Goal: Task Accomplishment & Management: Complete application form

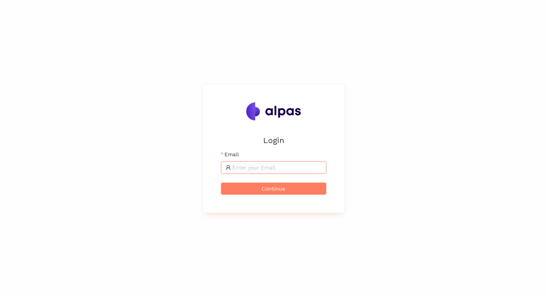
click at [240, 169] on input "Email" at bounding box center [277, 167] width 90 height 8
type input "[EMAIL_ADDRESS]"
click at [286, 184] on button "Continue" at bounding box center [273, 188] width 105 height 12
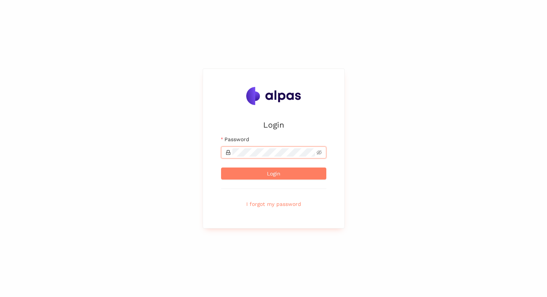
click at [221, 167] on button "Login" at bounding box center [273, 173] width 105 height 12
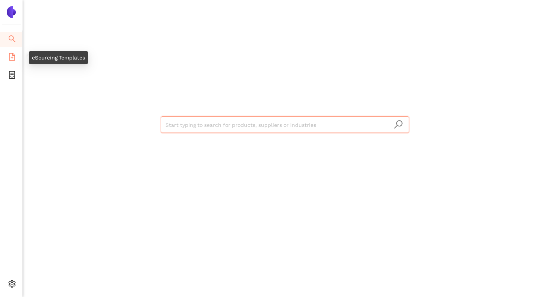
click at [15, 62] on span "file-add" at bounding box center [12, 57] width 8 height 15
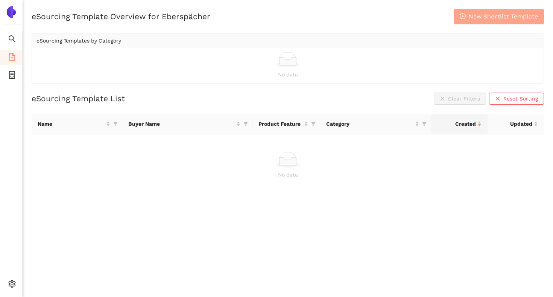
click at [463, 17] on icon "plus-circle" at bounding box center [463, 16] width 6 height 6
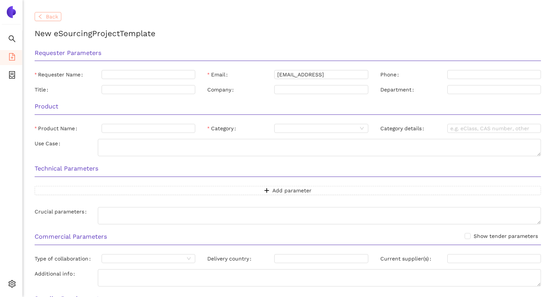
click at [58, 14] on button "Back" at bounding box center [48, 16] width 27 height 9
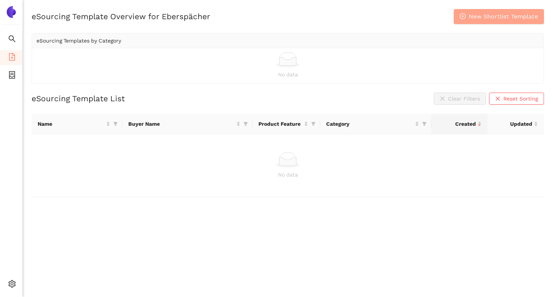
click at [476, 21] on span "New Shortlist Template" at bounding box center [503, 16] width 69 height 9
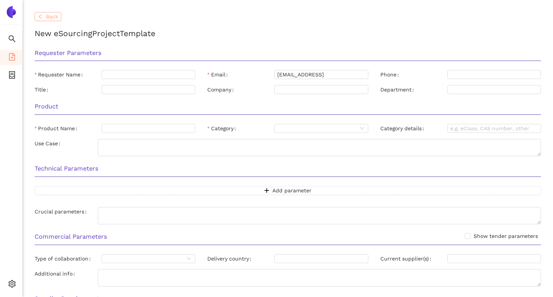
click at [53, 14] on span "Back" at bounding box center [52, 16] width 12 height 8
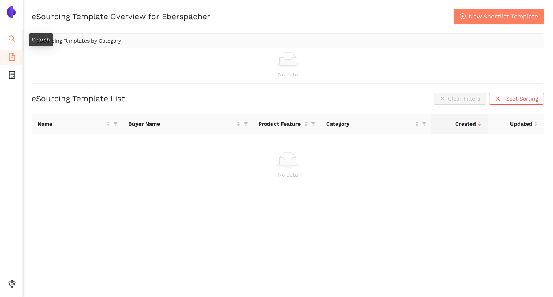
click at [13, 35] on icon "search" at bounding box center [12, 39] width 8 height 8
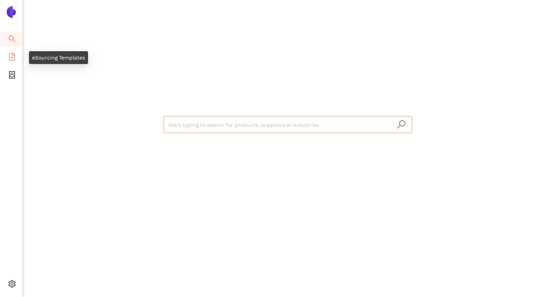
click at [13, 56] on icon "file-add" at bounding box center [12, 57] width 8 height 8
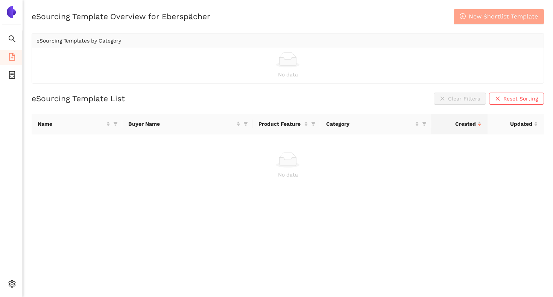
click at [473, 16] on span "New Shortlist Template" at bounding box center [503, 16] width 69 height 9
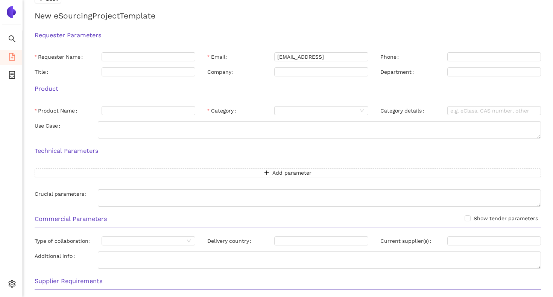
scroll to position [15, 0]
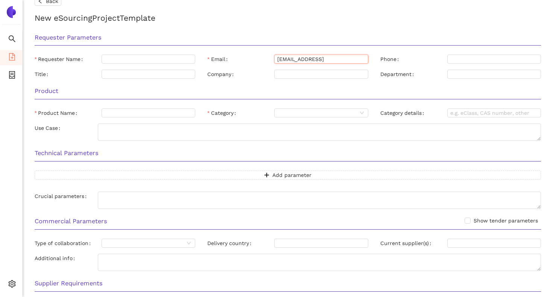
click at [329, 60] on input "[EMAIL_ADDRESS]" at bounding box center [321, 59] width 94 height 9
paste input "[PERSON_NAME][EMAIL_ADDRESS][PERSON_NAME][DOMAIN_NAME]"
type input "[PERSON_NAME][EMAIL_ADDRESS][PERSON_NAME][DOMAIN_NAME]"
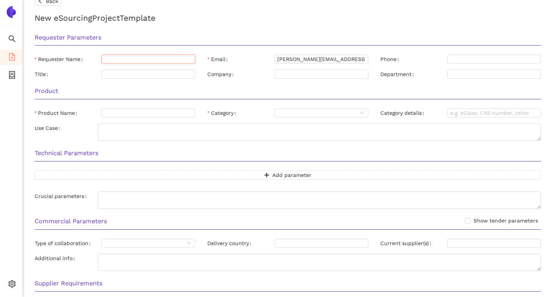
click at [134, 56] on input "Requester Name" at bounding box center [149, 59] width 94 height 9
paste input "[PERSON_NAME][EMAIL_ADDRESS][PERSON_NAME][DOMAIN_NAME]"
drag, startPoint x: 130, startPoint y: 59, endPoint x: 169, endPoint y: 57, distance: 38.4
click at [169, 57] on input "[PERSON_NAME][EMAIL_ADDRESS][PERSON_NAME][DOMAIN_NAME]" at bounding box center [149, 59] width 94 height 9
type input "[PERSON_NAME]"
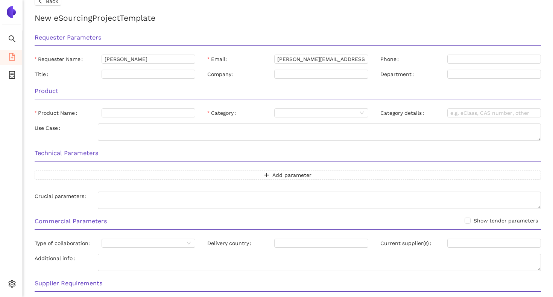
click at [238, 36] on h3 "Requester Parameters" at bounding box center [288, 38] width 506 height 10
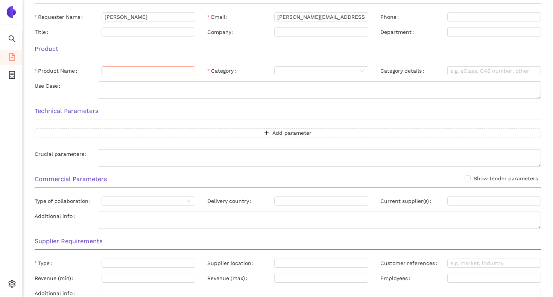
scroll to position [60, 0]
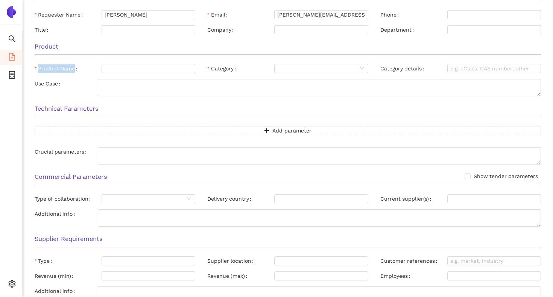
drag, startPoint x: 39, startPoint y: 68, endPoint x: 74, endPoint y: 70, distance: 35.0
click at [74, 71] on label "Product Name" at bounding box center [58, 68] width 46 height 9
click at [129, 70] on input "Product Name" at bounding box center [149, 68] width 94 height 9
type input "Contacting-Pin"
click at [155, 45] on h3 "Product" at bounding box center [288, 47] width 506 height 10
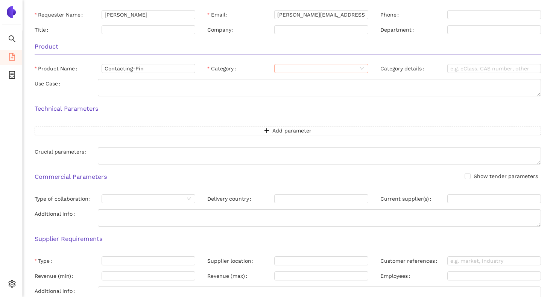
click at [287, 70] on input "Category" at bounding box center [317, 68] width 80 height 8
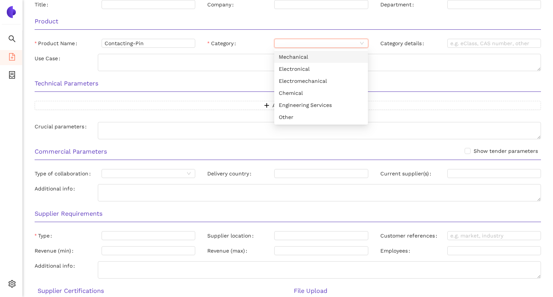
scroll to position [85, 0]
click at [283, 57] on div "Mechanical" at bounding box center [321, 56] width 85 height 8
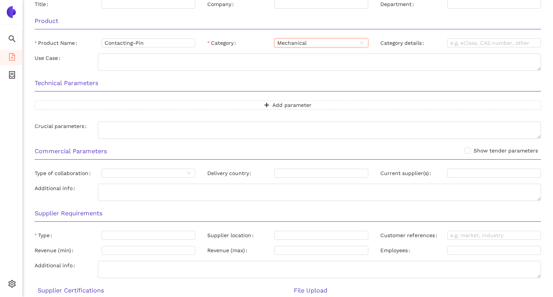
click at [255, 39] on div "Category" at bounding box center [240, 42] width 67 height 9
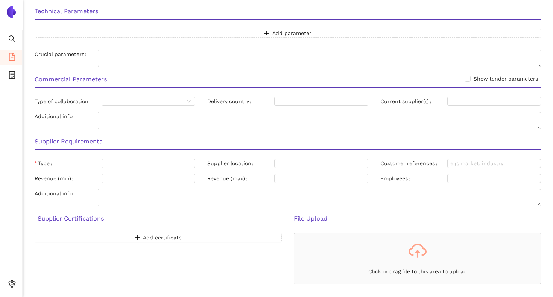
scroll to position [159, 0]
click at [263, 33] on button "Add parameter" at bounding box center [288, 31] width 506 height 9
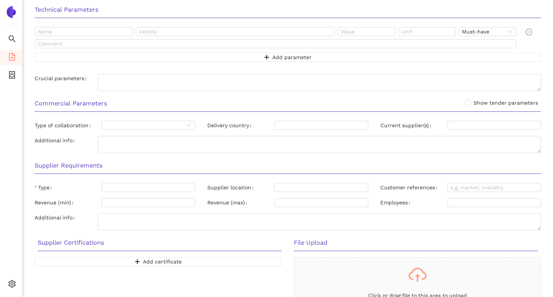
click at [234, 6] on h3 "Technical Parameters" at bounding box center [288, 10] width 506 height 10
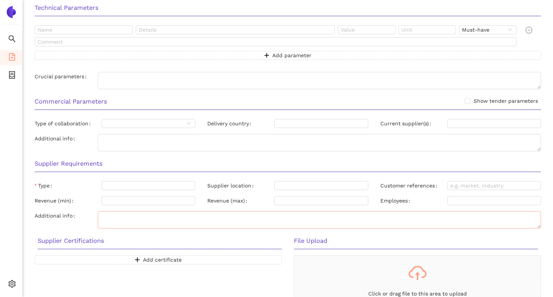
scroll to position [160, 0]
click at [267, 164] on h3 "Supplier Requirements" at bounding box center [288, 164] width 506 height 10
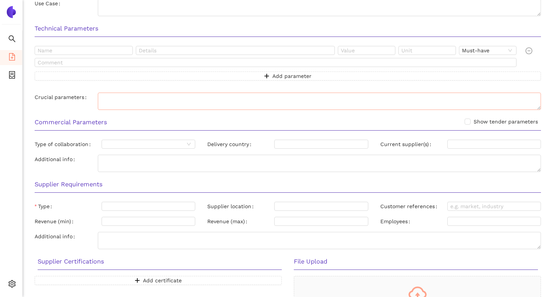
scroll to position [139, 0]
click at [486, 54] on span "Must-have" at bounding box center [488, 51] width 52 height 8
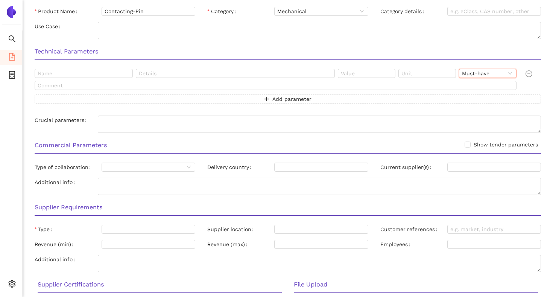
scroll to position [115, 0]
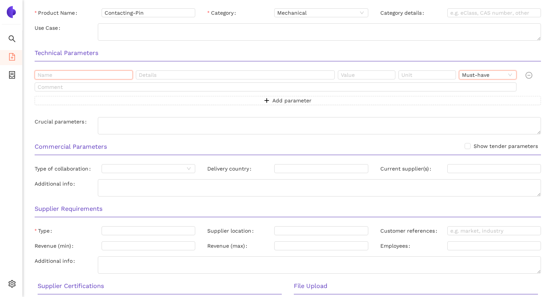
click at [98, 73] on input "text" at bounding box center [84, 74] width 98 height 9
click at [155, 54] on h3 "Technical Parameters" at bounding box center [288, 53] width 506 height 10
click at [56, 76] on input "Produkt" at bounding box center [84, 74] width 98 height 9
type input "Product"
click at [340, 75] on input "text" at bounding box center [367, 74] width 58 height 9
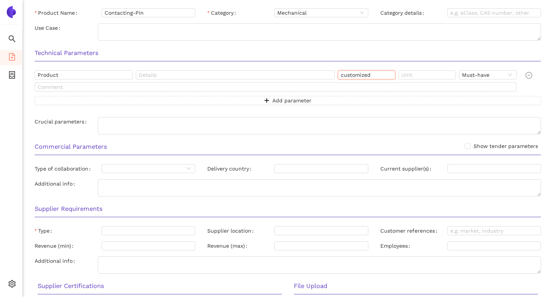
paste input "electrical contacting pin with insulation material"
drag, startPoint x: 379, startPoint y: 72, endPoint x: 335, endPoint y: 73, distance: 43.6
click at [335, 73] on div "Product customized electrical contacting pin with insulation material Must-have" at bounding box center [277, 76] width 485 height 12
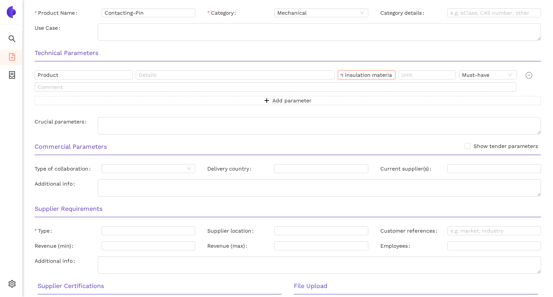
drag, startPoint x: 372, startPoint y: 75, endPoint x: 389, endPoint y: 78, distance: 17.2
click at [390, 78] on input "customized electrical contacting pin with insulation material" at bounding box center [367, 74] width 58 height 9
click at [373, 75] on input "customized electrical contacting pin with insulation material" at bounding box center [367, 74] width 58 height 9
type input "customized electrical contacting pin with insulation material"
click at [376, 56] on h3 "Technical Parameters" at bounding box center [288, 53] width 506 height 10
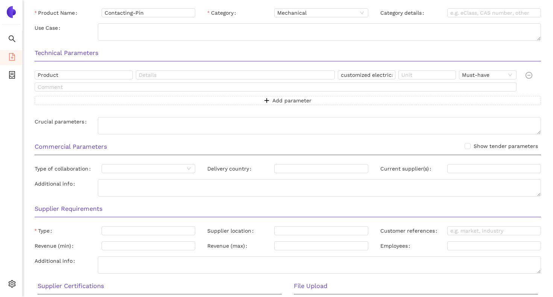
scroll to position [121, 0]
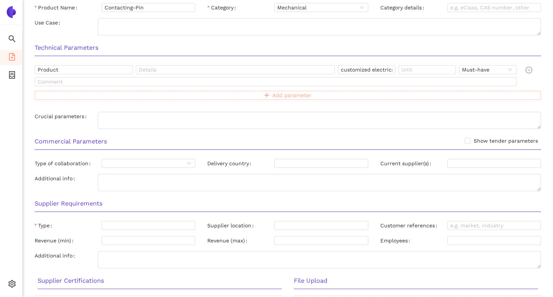
click at [296, 95] on span "Add parameter" at bounding box center [291, 95] width 39 height 8
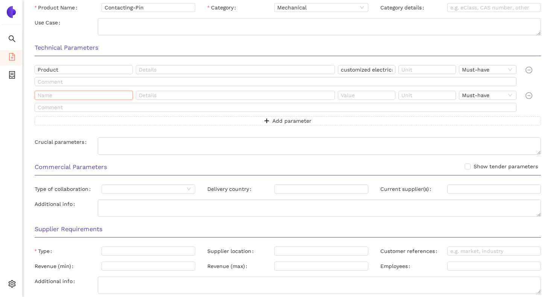
click at [103, 93] on input "text" at bounding box center [84, 95] width 98 height 9
paste input "Manufacturing Process"
type input "Manufacturing Process"
click at [363, 96] on input "text" at bounding box center [367, 95] width 58 height 9
paste input "compressing operation"
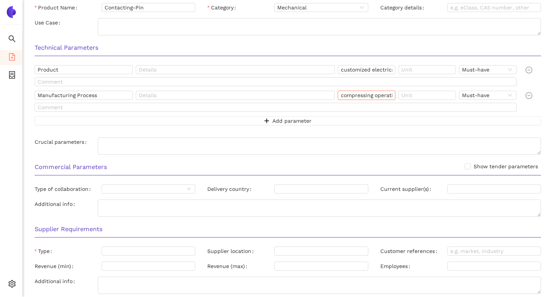
scroll to position [0, 7]
type input "compressing operation"
click at [326, 121] on button "Add parameter" at bounding box center [288, 120] width 506 height 9
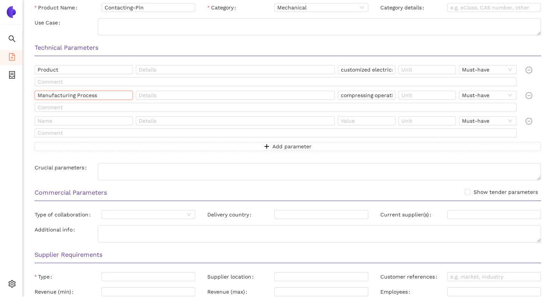
click at [109, 93] on input "Manufacturing Process" at bounding box center [84, 95] width 98 height 9
click at [59, 121] on input "text" at bounding box center [84, 120] width 98 height 9
paste input "Manufacturing Process"
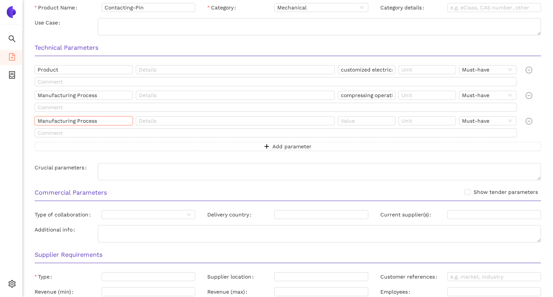
type input "Manufacturing Process"
click at [345, 122] on input "text" at bounding box center [367, 120] width 58 height 9
paste input "machining"
type input "machining"
click at [232, 146] on button "Add parameter" at bounding box center [288, 146] width 506 height 9
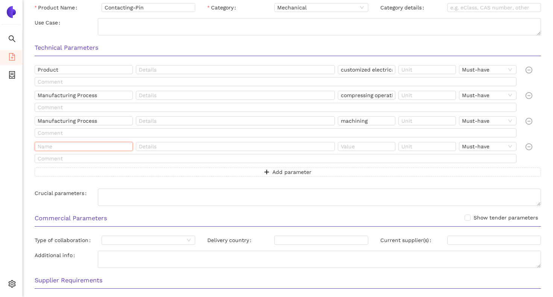
click at [112, 147] on input "text" at bounding box center [84, 146] width 98 height 9
paste input "Materials:"
type input "Materials"
click at [69, 147] on input "Materials" at bounding box center [84, 146] width 98 height 9
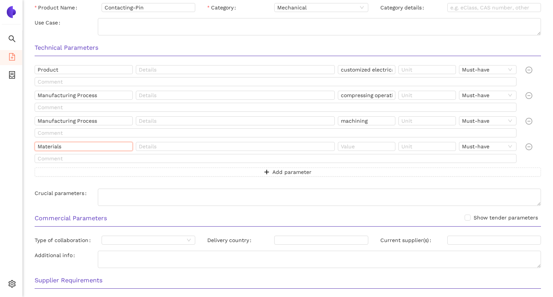
click at [69, 147] on input "Materials" at bounding box center [84, 146] width 98 height 9
click at [80, 176] on button "Add parameter" at bounding box center [288, 171] width 506 height 9
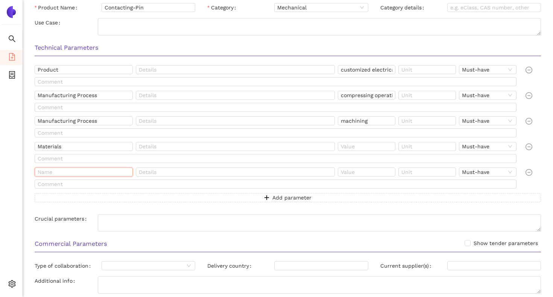
click at [80, 172] on input "text" at bounding box center [84, 171] width 98 height 9
paste input "Materials"
type input "Materials"
click at [355, 172] on input "text" at bounding box center [367, 171] width 58 height 9
paste input "1.4307"
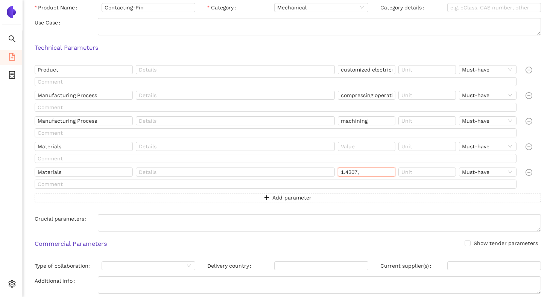
paste input "2.4066"
paste input "2.4068"
drag, startPoint x: 382, startPoint y: 170, endPoint x: 407, endPoint y: 171, distance: 25.2
click at [407, 171] on div "Materials 1.4307, 2.4066, 2.4068, Must-have" at bounding box center [277, 173] width 485 height 12
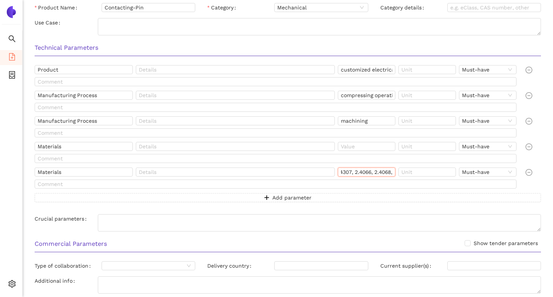
click at [393, 171] on input "1.4307, 2.4066, 2.4068," at bounding box center [367, 171] width 58 height 9
paste input "1.4301"
drag, startPoint x: 385, startPoint y: 172, endPoint x: 410, endPoint y: 172, distance: 25.2
click at [410, 172] on div "Materials 1.4307, 2.4066, 2.4068, 1.4301, Must-have" at bounding box center [277, 173] width 485 height 12
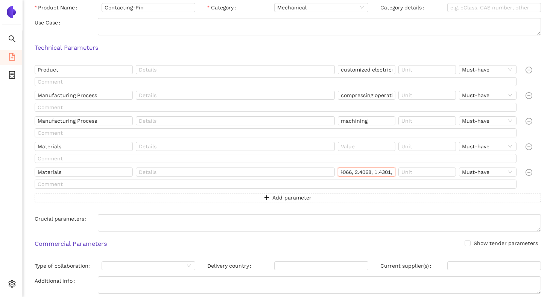
click at [392, 173] on input "1.4307, 2.4066, 2.4068, 1.4301," at bounding box center [367, 171] width 58 height 9
paste input "1.4541"
type input "1.4307, 2.4066, 2.4068, 1.4301, 1.4541"
click at [321, 197] on button "Add parameter" at bounding box center [288, 197] width 506 height 9
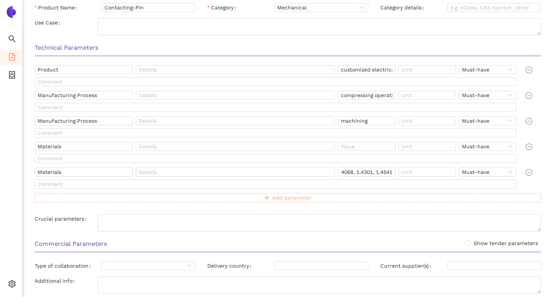
scroll to position [0, 0]
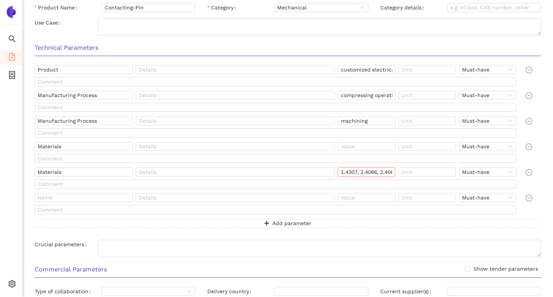
click at [349, 171] on input "1.4307, 2.4066, 2.4068, 1.4301, 1.4541" at bounding box center [367, 171] width 58 height 9
click at [350, 150] on div at bounding box center [368, 148] width 61 height 12
click at [351, 149] on input "text" at bounding box center [367, 146] width 58 height 9
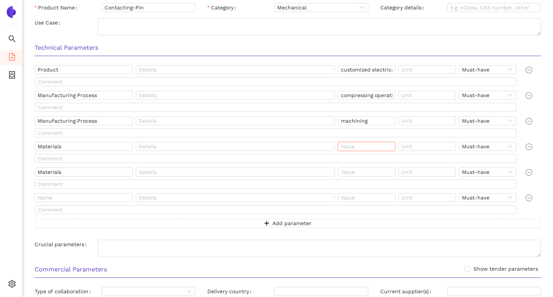
paste input "1.4307, 2.4066, 2.4068, 1.4301, 1.4541"
type input "1.4307, 2.4066, 2.4068, 1.4301, 1.4541"
click at [362, 170] on input "text" at bounding box center [367, 171] width 58 height 9
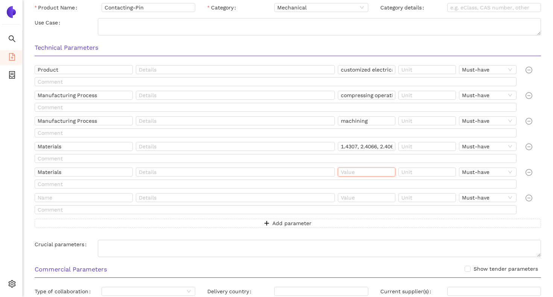
paste input "Synthetic Fluorphlogopite (Mica)"
drag, startPoint x: 380, startPoint y: 173, endPoint x: 397, endPoint y: 173, distance: 17.7
click at [397, 173] on div "Synthetic Fluorphlogopite (Mica)," at bounding box center [368, 173] width 61 height 12
click at [392, 171] on input "Synthetic Fluorphlogopite (Mica)," at bounding box center [367, 171] width 58 height 9
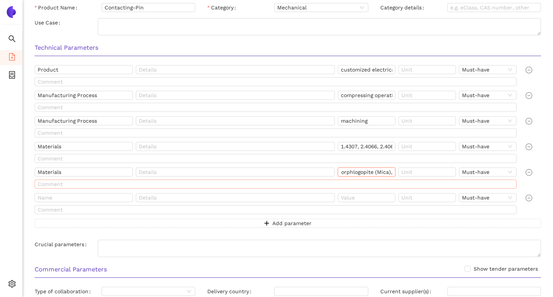
paste input "MgO"
type input "Synthetic Fluorphlogopite (Mica), MgO"
click at [539, 182] on div at bounding box center [532, 179] width 21 height 24
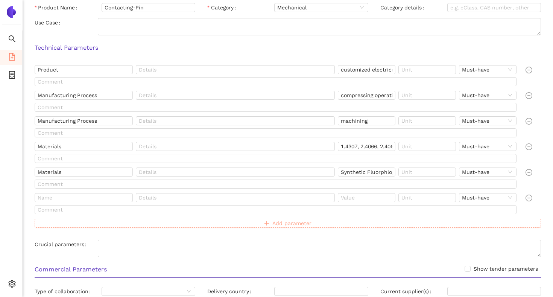
click at [249, 223] on button "Add parameter" at bounding box center [288, 222] width 506 height 9
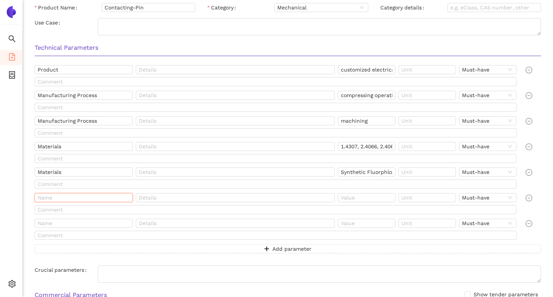
click at [112, 198] on input "text" at bounding box center [84, 197] width 98 height 9
paste input "Insulation Resistance"
type input "Insulation Resistance"
click at [193, 199] on input "text" at bounding box center [235, 197] width 199 height 9
paste input "Riso"
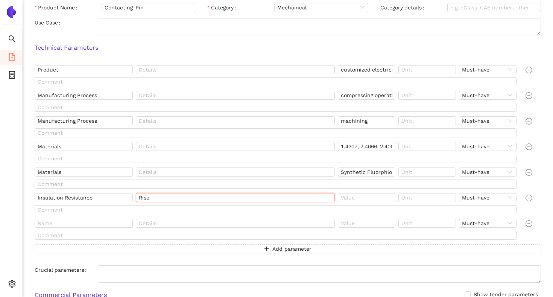
type input "Riso"
click at [355, 199] on input "text" at bounding box center [367, 197] width 58 height 9
type input "≤"
type input "≥50"
click at [413, 202] on input "text" at bounding box center [427, 197] width 58 height 9
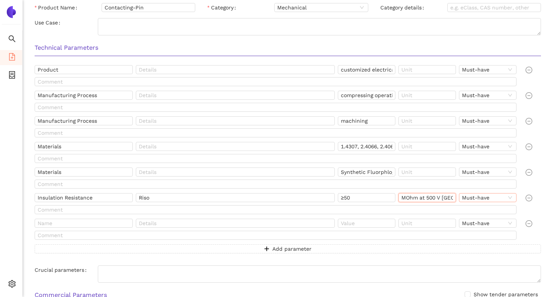
click at [482, 195] on span "Must-have" at bounding box center [488, 197] width 52 height 8
type input "MOhm at 500 V [GEOGRAPHIC_DATA]"
click at [477, 212] on div "Must-have" at bounding box center [487, 211] width 49 height 8
click at [101, 216] on div at bounding box center [277, 211] width 485 height 12
click at [98, 221] on input "text" at bounding box center [84, 222] width 98 height 9
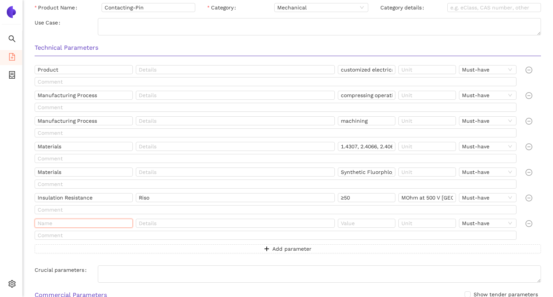
paste input "Transmittable Axial Force"
type input "Transmittable Axial Force"
click at [348, 223] on input "text" at bounding box center [367, 222] width 58 height 9
paste input "min 6 kN"
type input "min 6 kN"
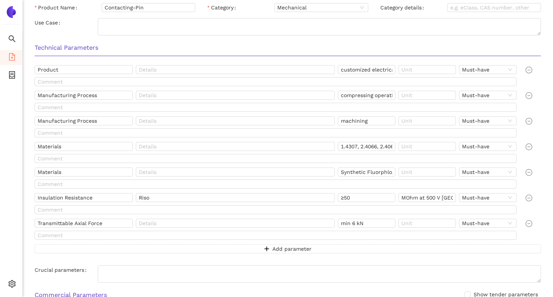
click at [536, 218] on div "Product customized electrical contacting pin with insulation material Must-have…" at bounding box center [288, 159] width 506 height 188
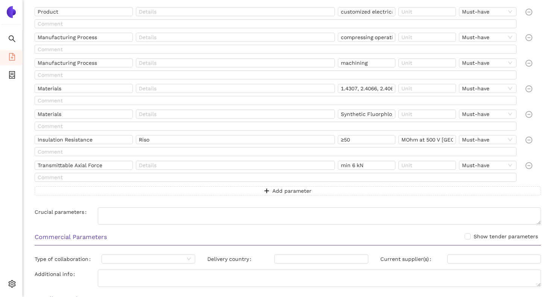
scroll to position [181, 0]
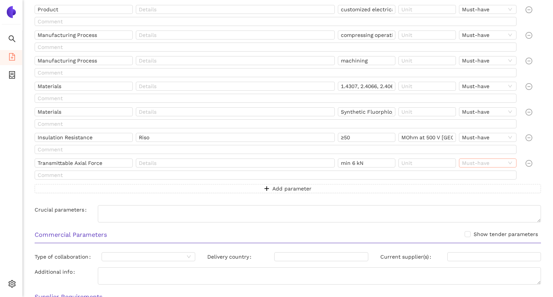
click at [472, 162] on span "Must-have" at bounding box center [488, 163] width 52 height 8
click at [476, 185] on div "Nice-to-have" at bounding box center [487, 189] width 49 height 8
click at [275, 189] on span "Add parameter" at bounding box center [291, 188] width 39 height 8
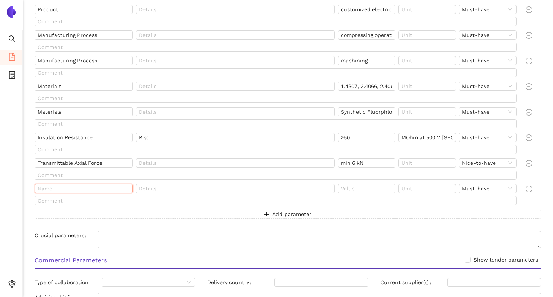
click at [110, 191] on input "text" at bounding box center [84, 188] width 98 height 9
paste input "Leakage"
type input "Leakage"
click at [142, 213] on button "Add parameter" at bounding box center [288, 213] width 506 height 9
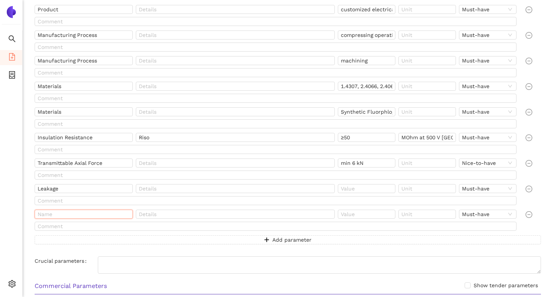
click at [106, 210] on input "text" at bounding box center [84, 213] width 98 height 9
paste input "Leakage"
type input "Leakage"
click at [367, 190] on input "text" at bounding box center [367, 188] width 58 height 9
paste input "Max 0.05"
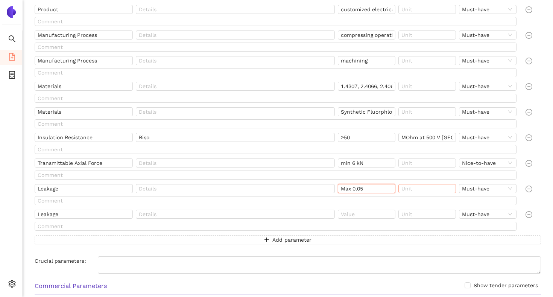
type input "Max 0.05"
click at [407, 186] on input "text" at bounding box center [427, 188] width 58 height 9
click at [410, 188] on input "text" at bounding box center [427, 188] width 58 height 9
paste input "l/min at 0.3 bar"
click at [469, 187] on span "Must-have" at bounding box center [488, 188] width 52 height 8
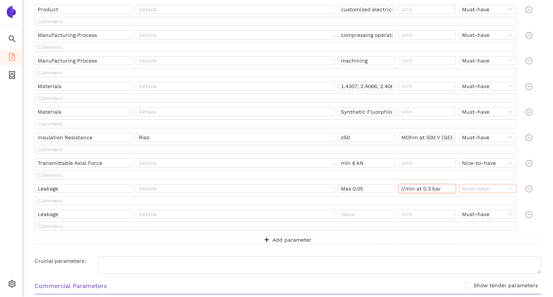
type input "l/min at 0.3 bar"
click at [469, 214] on div "Nice-to-have" at bounding box center [487, 214] width 49 height 8
click at [467, 214] on span "Must-have" at bounding box center [488, 214] width 52 height 8
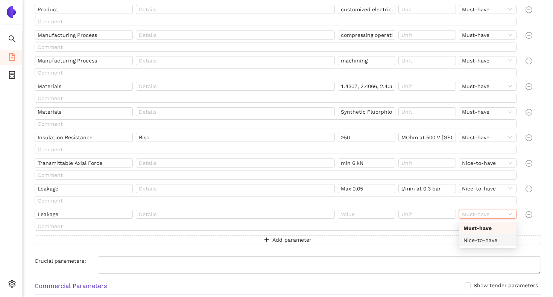
click at [469, 236] on div "Nice-to-have" at bounding box center [487, 240] width 49 height 8
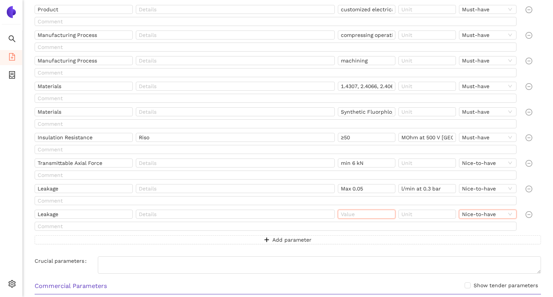
click at [361, 214] on input "text" at bounding box center [367, 213] width 58 height 9
paste input "Max 0.1 l/min at 1 bar"
drag, startPoint x: 357, startPoint y: 213, endPoint x: 395, endPoint y: 214, distance: 37.6
click at [395, 214] on input "Max 0.1 l/min at 1 bar" at bounding box center [367, 213] width 58 height 9
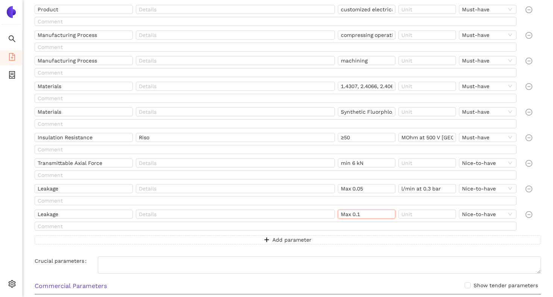
scroll to position [0, 0]
type input "Max 0.1"
click at [422, 214] on input "text" at bounding box center [427, 213] width 58 height 9
paste input "l/min at 1 bar"
type input "l/min at 1 bar"
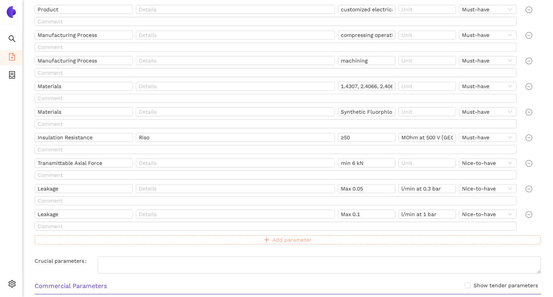
click at [405, 240] on button "Add parameter" at bounding box center [288, 239] width 506 height 9
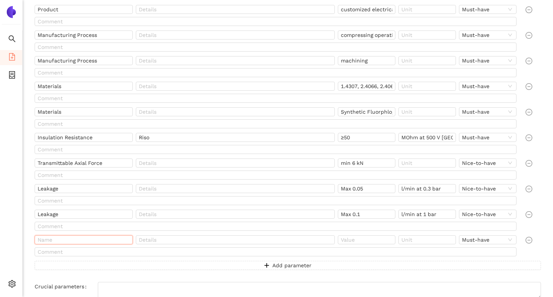
click at [117, 243] on input "text" at bounding box center [84, 239] width 98 height 9
paste input "Coating"
type input "Coating"
click at [366, 241] on input "text" at bounding box center [367, 239] width 58 height 9
paste input "silver coating"
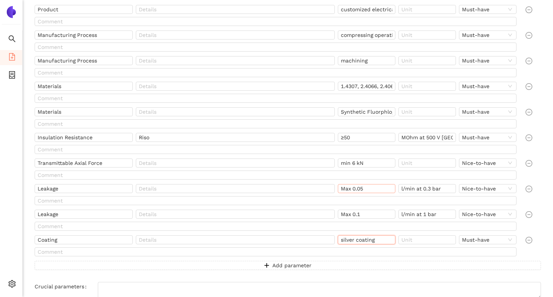
type input "silver coating"
click at [204, 272] on div "Product customized electrical contacting pin with insulation material Must-have…" at bounding box center [288, 142] width 518 height 274
click at [205, 267] on button "Add parameter" at bounding box center [288, 265] width 506 height 9
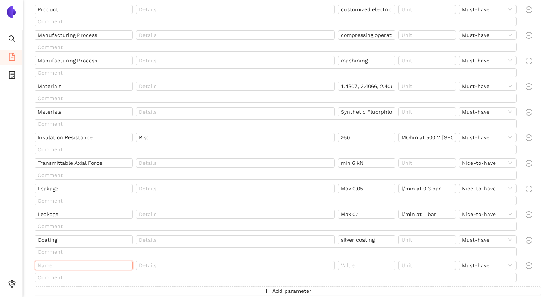
click at [109, 262] on input "text" at bounding box center [84, 265] width 98 height 9
paste input "Sealing"
type input "Sealing"
click at [349, 265] on input "text" at bounding box center [367, 265] width 58 height 9
paste input "sealed surface (Duraseal)"
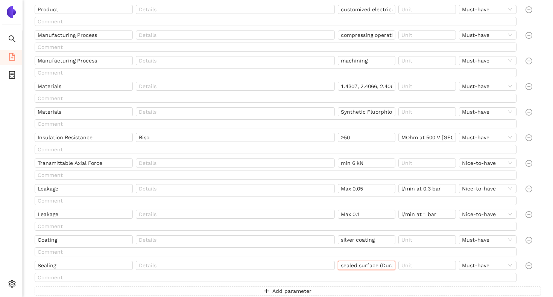
scroll to position [0, 13]
click at [471, 266] on span "Must-have" at bounding box center [488, 265] width 52 height 8
type input "sealed surface (Duraseal)"
click at [473, 289] on div "Nice-to-have" at bounding box center [487, 291] width 49 height 8
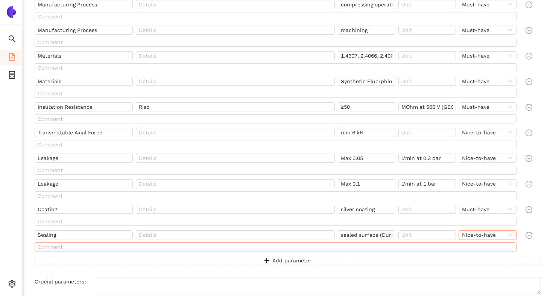
scroll to position [237, 0]
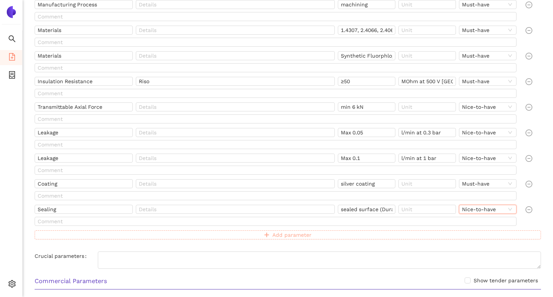
click at [281, 235] on span "Add parameter" at bounding box center [291, 235] width 39 height 8
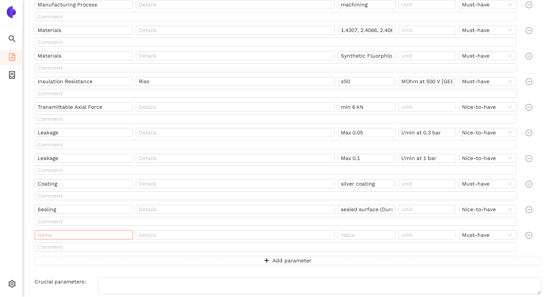
click at [126, 232] on input "text" at bounding box center [84, 234] width 98 height 9
paste input "Component Length"
type input "Component Length"
click at [350, 234] on input "text" at bounding box center [367, 234] width 58 height 9
paste input "> 50 mm"
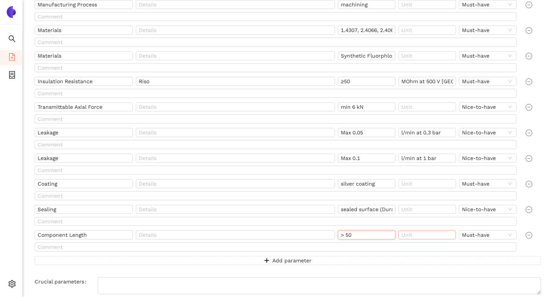
type input "> 50"
click at [404, 235] on input "text" at bounding box center [427, 234] width 58 height 9
type input "mm"
click at [537, 238] on div at bounding box center [532, 242] width 21 height 24
click at [498, 234] on span "Must-have" at bounding box center [488, 235] width 52 height 8
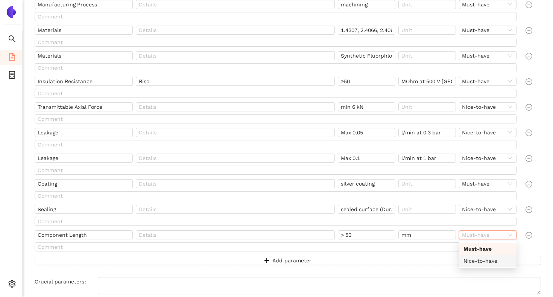
click at [489, 259] on div "Nice-to-have" at bounding box center [487, 260] width 49 height 8
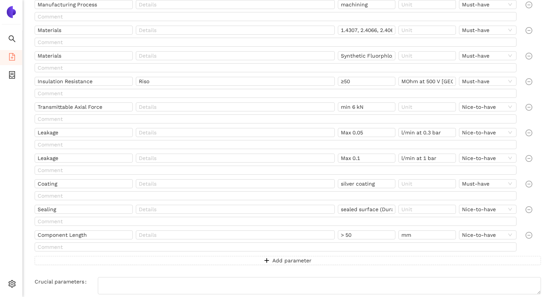
click at [539, 246] on div at bounding box center [532, 242] width 21 height 24
click at [228, 258] on button "Add parameter" at bounding box center [288, 260] width 506 height 9
click at [118, 258] on input "text" at bounding box center [84, 260] width 98 height 9
paste input "Component Length"
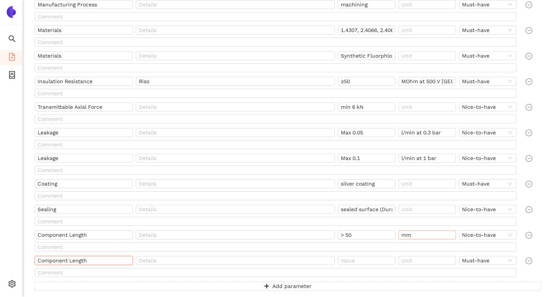
type input "Component Length"
click at [350, 261] on input "text" at bounding box center [367, 260] width 58 height 9
paste input "> 200 mm"
type input "> 200"
click at [407, 259] on input "text" at bounding box center [427, 260] width 58 height 9
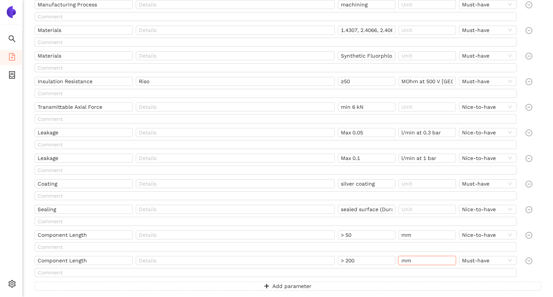
type input "mm"
click at [545, 220] on div "Product customized electrical contacting pin with insulation material Must-have…" at bounding box center [288, 124] width 518 height 350
click at [488, 260] on span "Must-have" at bounding box center [488, 260] width 52 height 8
click at [479, 283] on div "Nice-to-have" at bounding box center [487, 286] width 49 height 8
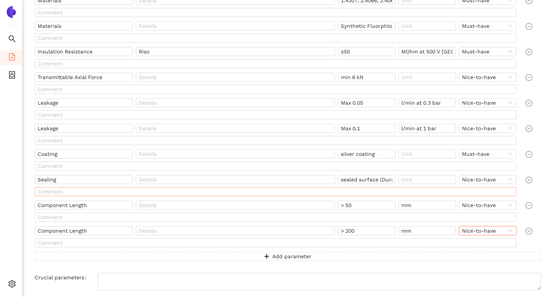
scroll to position [269, 0]
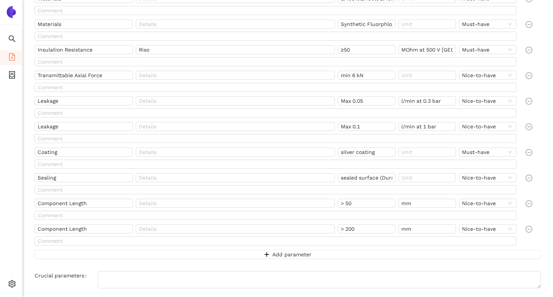
click at [540, 206] on div at bounding box center [532, 211] width 21 height 24
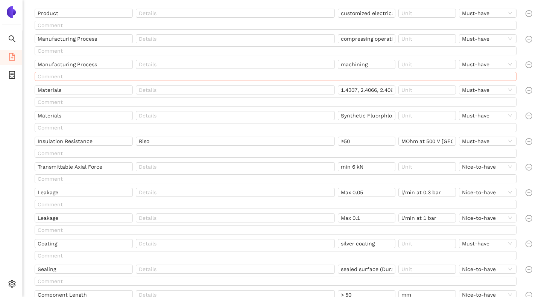
scroll to position [172, 0]
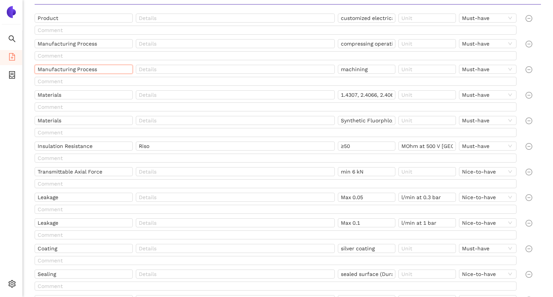
click at [91, 69] on input "Manufacturing Process" at bounding box center [84, 69] width 98 height 9
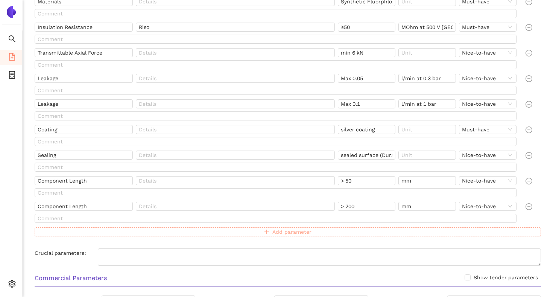
scroll to position [313, 0]
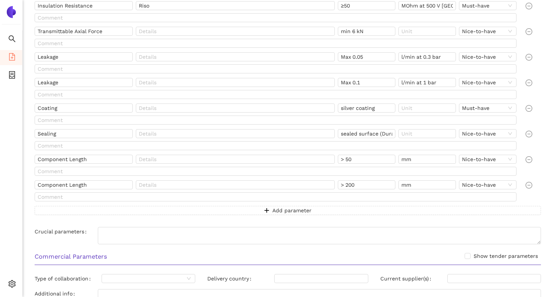
click at [134, 205] on div "Product customized electrical contacting pin with insulation material Must-have…" at bounding box center [288, 43] width 506 height 341
click at [129, 212] on button "Add parameter" at bounding box center [288, 210] width 506 height 9
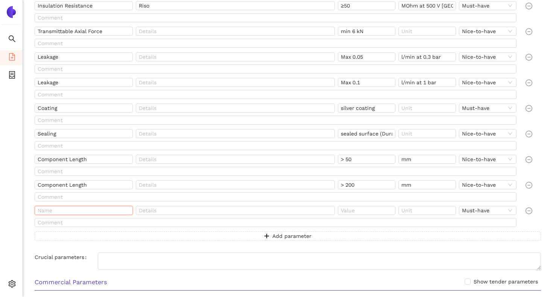
click at [90, 211] on input "text" at bounding box center [84, 210] width 98 height 9
type input "Service"
click at [355, 210] on input "text" at bounding box center [367, 210] width 58 height 9
type input "Assembly"
click at [545, 203] on div "Product customized electrical contacting pin with insulation material Must-have…" at bounding box center [288, 61] width 518 height 376
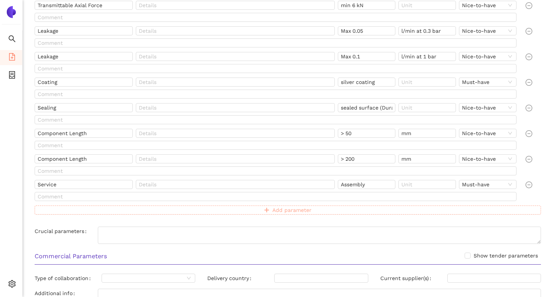
scroll to position [341, 0]
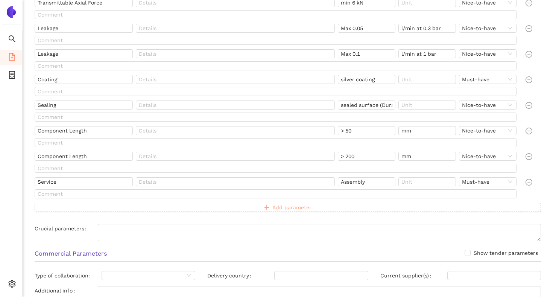
click at [311, 205] on button "Add parameter" at bounding box center [288, 207] width 506 height 9
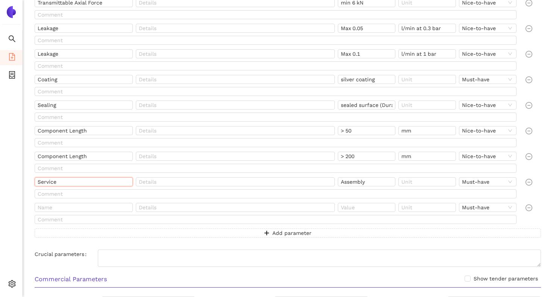
click at [82, 184] on input "Service" at bounding box center [84, 181] width 98 height 9
click at [74, 210] on input "text" at bounding box center [84, 207] width 98 height 9
paste input "Service"
type input "Service"
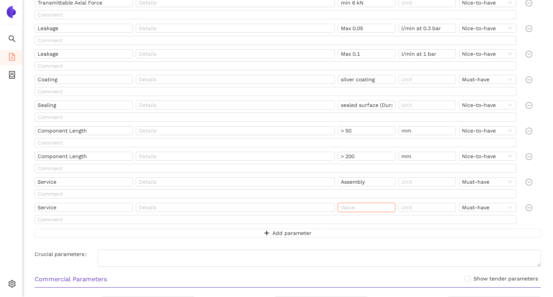
click at [345, 208] on input "text" at bounding box center [367, 207] width 58 height 9
type input "R&D"
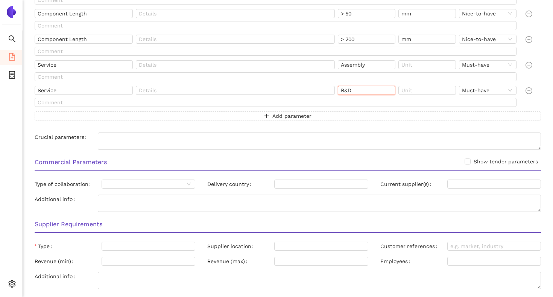
scroll to position [437, 0]
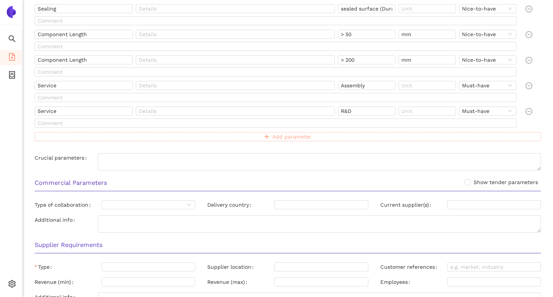
click at [145, 133] on button "Add parameter" at bounding box center [288, 136] width 506 height 9
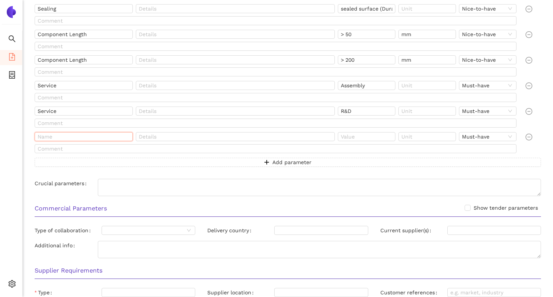
click at [67, 140] on input "text" at bounding box center [84, 136] width 98 height 9
type input "Service"
click at [349, 136] on input "text" at bounding box center [367, 136] width 58 height 9
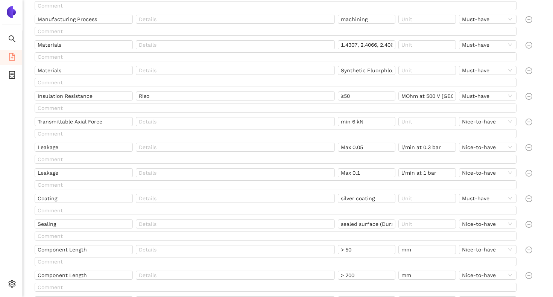
scroll to position [221, 0]
type input "Testing"
drag, startPoint x: 98, startPoint y: 98, endPoint x: 37, endPoint y: 98, distance: 60.9
click at [37, 98] on input "Insulation Resistance" at bounding box center [84, 96] width 98 height 9
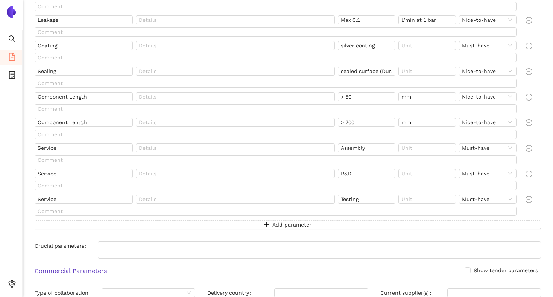
scroll to position [386, 0]
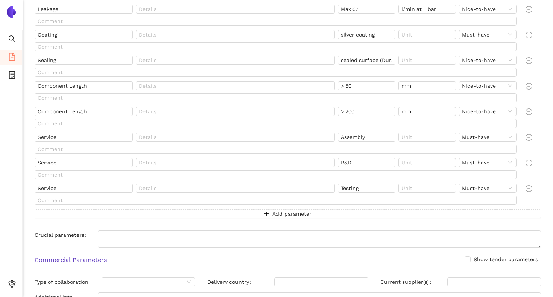
click at [539, 204] on div at bounding box center [532, 196] width 21 height 24
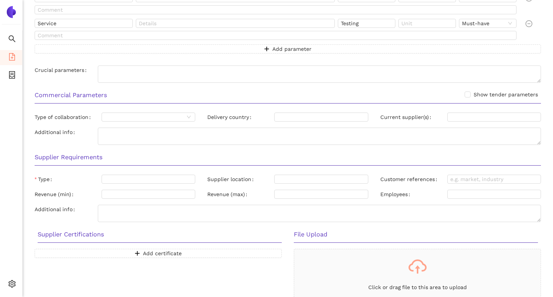
scroll to position [552, 0]
click at [170, 117] on input "Type of collaboration" at bounding box center [145, 116] width 80 height 8
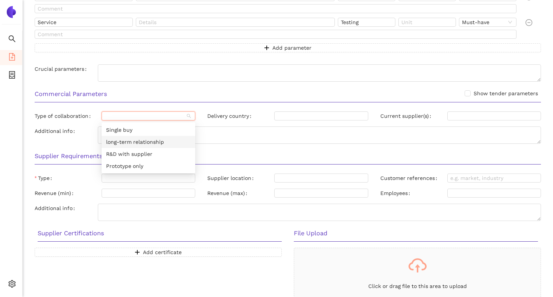
click at [168, 138] on div "long-term relationship" at bounding box center [148, 142] width 85 height 8
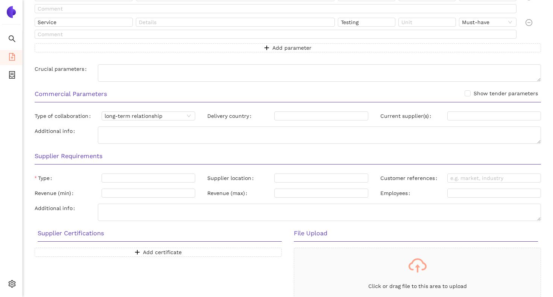
click at [203, 105] on div "Commercial Parameters Show tender parameters" at bounding box center [288, 97] width 518 height 24
drag, startPoint x: 381, startPoint y: 117, endPoint x: 430, endPoint y: 116, distance: 49.6
click at [430, 116] on label "Current supplier(s)" at bounding box center [407, 115] width 54 height 9
click at [457, 112] on input "Current supplier(s)" at bounding box center [494, 115] width 94 height 9
paste input "[PERSON_NAME] Heizelemente GmbH, Hidria d. o. o."
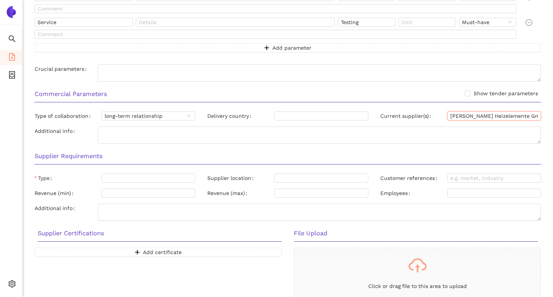
scroll to position [0, 34]
type input "[PERSON_NAME] Heizelemente GmbH, Hidria d. o. o."
click at [420, 105] on div "Commercial Parameters Show tender parameters" at bounding box center [288, 97] width 518 height 24
click at [309, 114] on div at bounding box center [317, 116] width 82 height 6
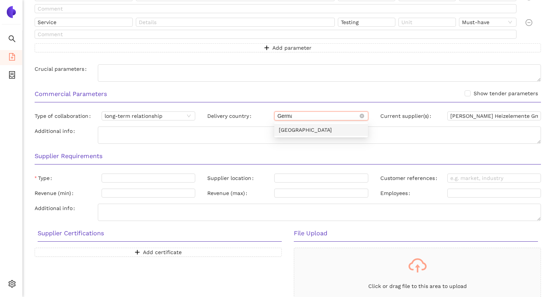
type input "German"
click at [308, 127] on div "[GEOGRAPHIC_DATA]" at bounding box center [321, 130] width 85 height 8
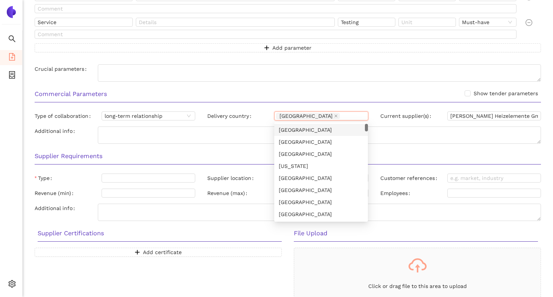
click at [320, 105] on div "Commercial Parameters Show tender parameters" at bounding box center [288, 97] width 518 height 24
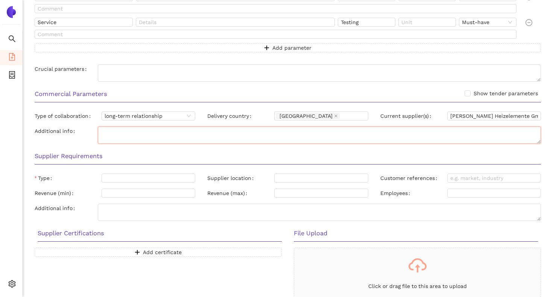
click at [126, 132] on textarea "Additional info" at bounding box center [319, 134] width 443 height 17
paste textarea "verage yearly demand ca. 270.000 pcs"
click at [102, 131] on textarea "verage yearly demand ca. 270.000 pcs" at bounding box center [319, 134] width 443 height 17
type textarea "average yearly demand ca. 270.000 pcs"
click at [83, 138] on div "Additional info" at bounding box center [66, 134] width 63 height 17
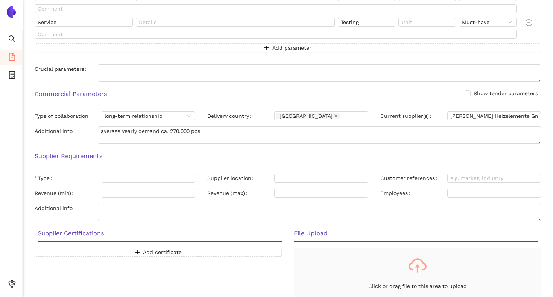
click at [329, 151] on h3 "Supplier Requirements" at bounding box center [288, 156] width 506 height 10
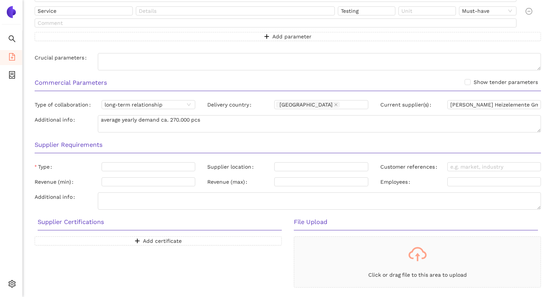
scroll to position [564, 0]
click at [130, 164] on div at bounding box center [144, 166] width 82 height 6
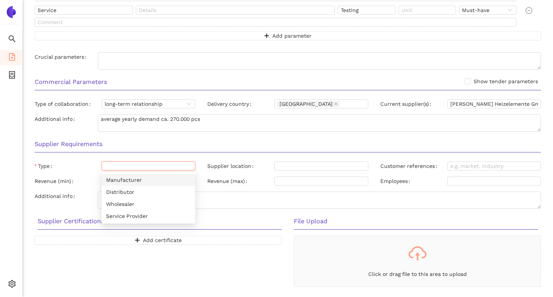
click at [130, 183] on div "Manufacturer" at bounding box center [148, 180] width 85 height 8
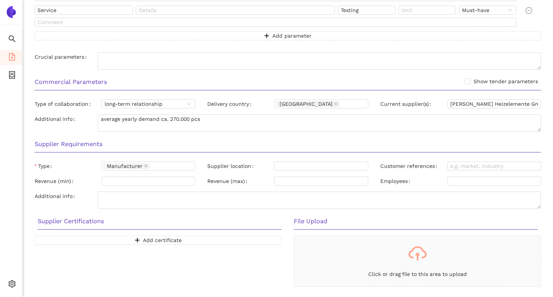
click at [90, 171] on div "Type Manufacturer" at bounding box center [115, 167] width 173 height 12
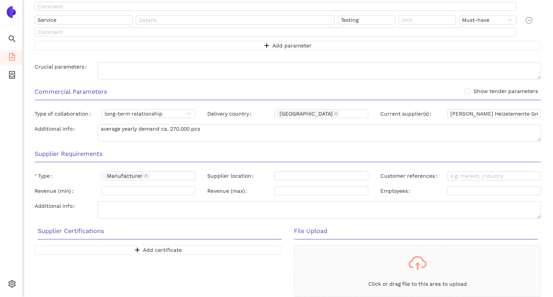
scroll to position [554, 0]
click at [240, 153] on h3 "Supplier Requirements" at bounding box center [288, 154] width 506 height 10
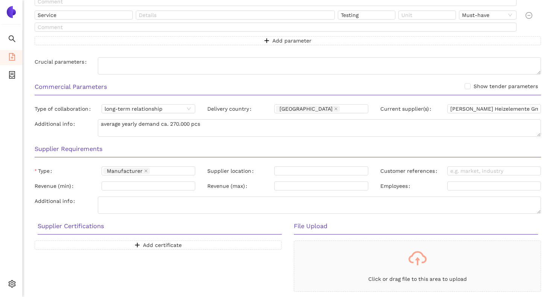
scroll to position [561, 0]
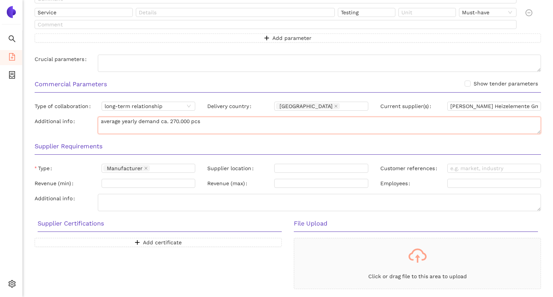
drag, startPoint x: 206, startPoint y: 123, endPoint x: 99, endPoint y: 120, distance: 107.2
click at [99, 120] on textarea "average yearly demand ca. 270.000 pcs" at bounding box center [319, 125] width 443 height 17
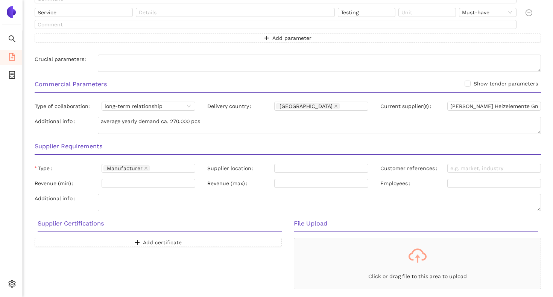
click at [89, 128] on div "Additional info" at bounding box center [66, 125] width 63 height 17
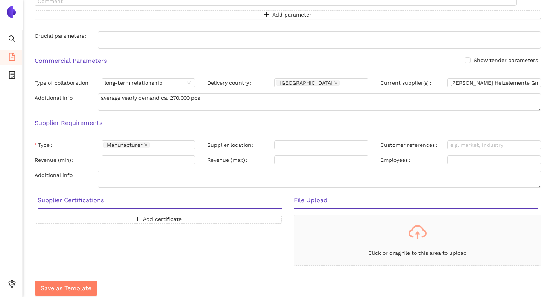
scroll to position [587, 0]
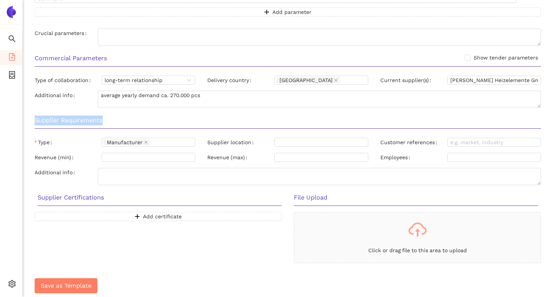
drag, startPoint x: 106, startPoint y: 121, endPoint x: 32, endPoint y: 121, distance: 73.3
click at [32, 121] on div "Supplier Requirements" at bounding box center [288, 123] width 518 height 24
drag, startPoint x: 206, startPoint y: 142, endPoint x: 250, endPoint y: 143, distance: 44.4
click at [250, 143] on div "Supplier location" at bounding box center [287, 144] width 173 height 12
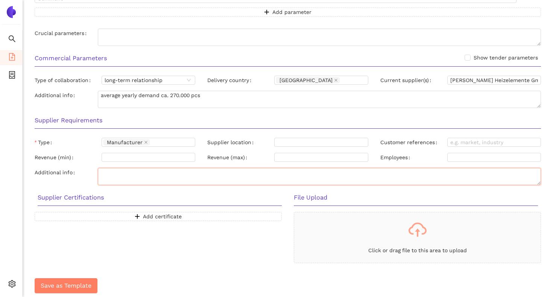
click at [122, 173] on textarea "Additional info" at bounding box center [319, 176] width 443 height 17
type textarea "Fokus: [GEOGRAPHIC_DATA]"
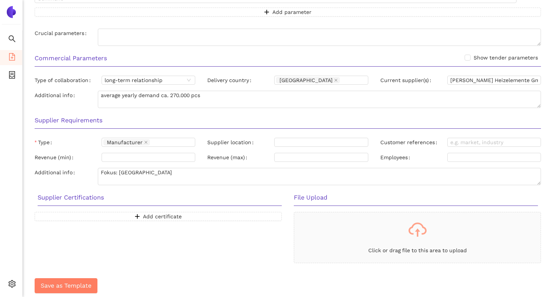
click at [255, 131] on div "Supplier Requirements" at bounding box center [288, 123] width 518 height 24
drag, startPoint x: 379, startPoint y: 141, endPoint x: 433, endPoint y: 143, distance: 54.2
click at [433, 143] on div "Customer references" at bounding box center [460, 144] width 173 height 12
click at [449, 132] on div "Supplier Requirements" at bounding box center [288, 123] width 518 height 24
click at [479, 140] on input "Customer references" at bounding box center [494, 142] width 94 height 9
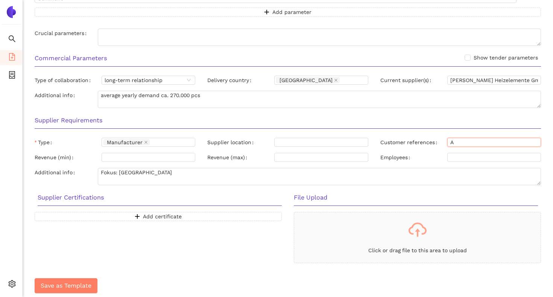
type input "Automotive"
click at [471, 129] on div "Supplier Requirements" at bounding box center [288, 123] width 518 height 24
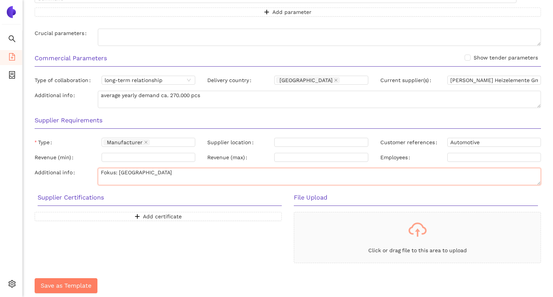
click at [129, 179] on textarea "Fokus: [GEOGRAPHIC_DATA]" at bounding box center [319, 176] width 443 height 17
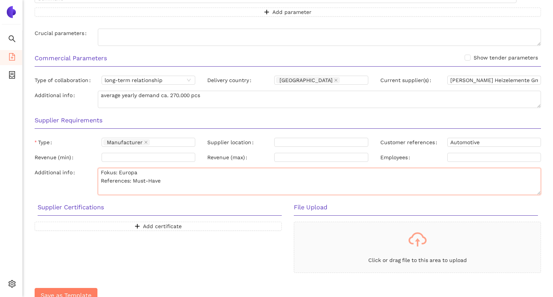
drag, startPoint x: 539, startPoint y: 183, endPoint x: 539, endPoint y: 193, distance: 9.8
click at [539, 193] on textarea "Fokus: Europa References: Must-Have" at bounding box center [319, 181] width 443 height 27
type textarea "Fokus: Europa References: Must-Have"
drag, startPoint x: 35, startPoint y: 156, endPoint x: 72, endPoint y: 158, distance: 37.3
click at [72, 158] on label "Revenue (min)" at bounding box center [56, 157] width 42 height 9
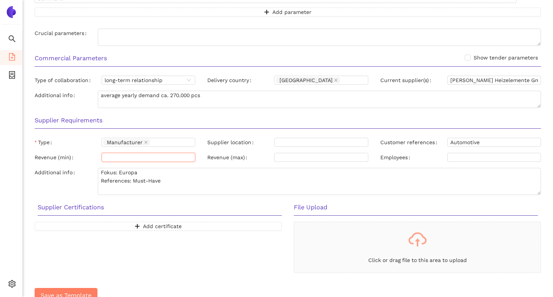
click at [128, 158] on input "Revenue (min)" at bounding box center [149, 157] width 94 height 9
type input "27 Mio EUR"
click at [18, 153] on ul "Search eSourcing Templates eSourcing Projects Settings" at bounding box center [11, 163] width 23 height 266
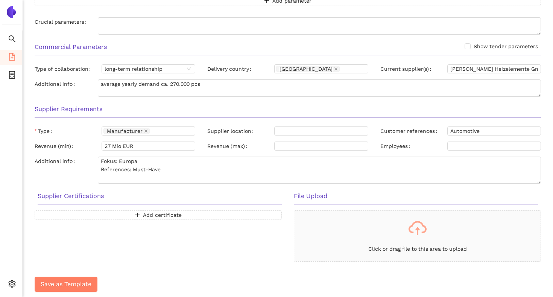
scroll to position [599, 0]
click at [121, 211] on button "Add certificate" at bounding box center [158, 213] width 247 height 9
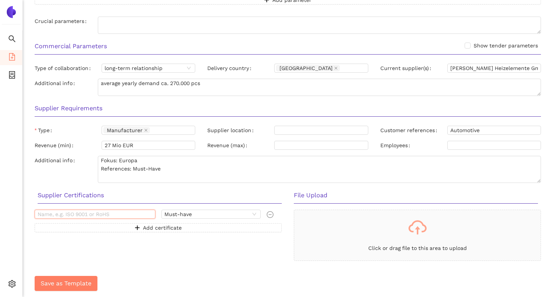
click at [104, 210] on input "text" at bounding box center [95, 213] width 121 height 9
paste input "IATF 16949"
type input "IATF 16949"
click at [153, 232] on div "IATF 16949 Must-have Add certificate" at bounding box center [158, 234] width 259 height 51
click at [158, 229] on span "Add certificate" at bounding box center [162, 227] width 39 height 8
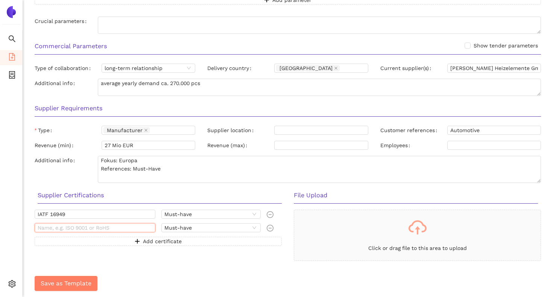
click at [71, 226] on input "text" at bounding box center [95, 227] width 121 height 9
paste input "ISO 9001"
type input "ISO 9001"
click at [84, 242] on button "Add certificate" at bounding box center [158, 241] width 247 height 9
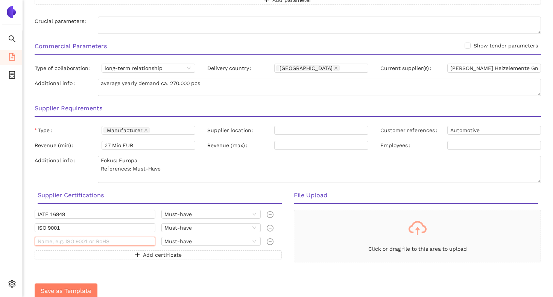
click at [85, 245] on div at bounding box center [95, 243] width 127 height 12
click at [168, 244] on span "Must-have" at bounding box center [210, 241] width 93 height 8
type input "ISO 14001"
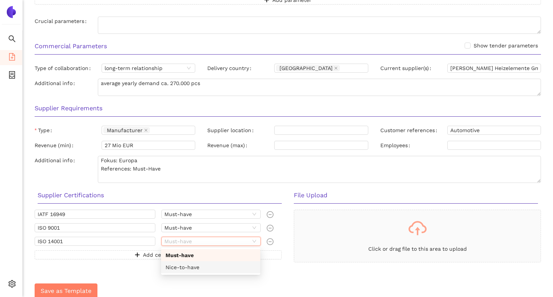
click at [172, 265] on div "Nice-to-have" at bounding box center [210, 267] width 90 height 8
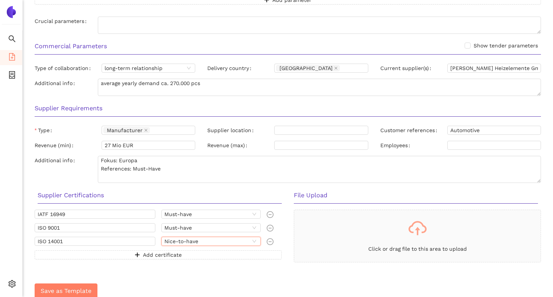
click at [167, 254] on span "Add certificate" at bounding box center [162, 254] width 39 height 8
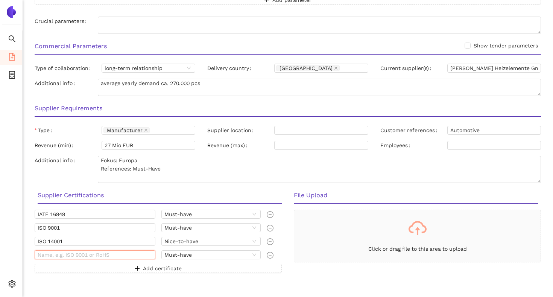
click at [71, 252] on input "text" at bounding box center [95, 254] width 121 height 9
paste input "ISO 50001"
click at [177, 255] on span "Must-have" at bounding box center [210, 254] width 93 height 8
type input "ISO 50001"
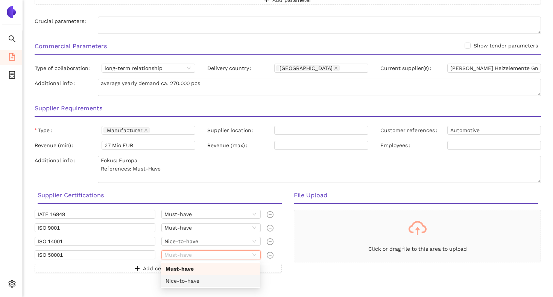
click at [185, 279] on div "Nice-to-have" at bounding box center [210, 280] width 90 height 8
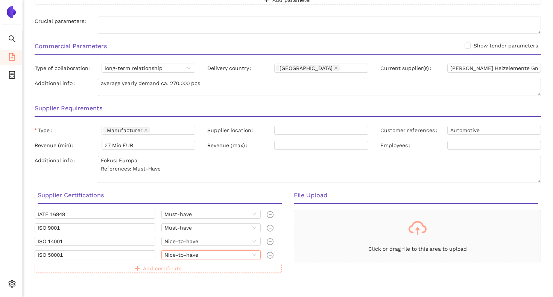
click at [163, 267] on span "Add certificate" at bounding box center [162, 268] width 39 height 8
click at [74, 267] on input "text" at bounding box center [95, 268] width 121 height 9
paste input "Tisax"
click at [199, 269] on span "Must-have" at bounding box center [210, 268] width 93 height 8
type input "Tisax"
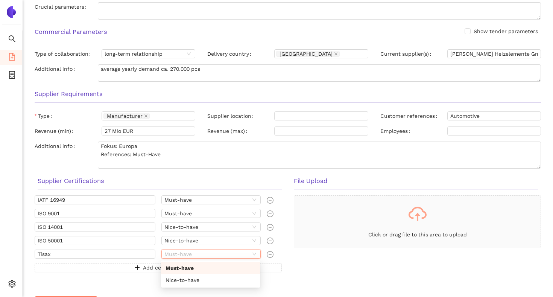
scroll to position [616, 0]
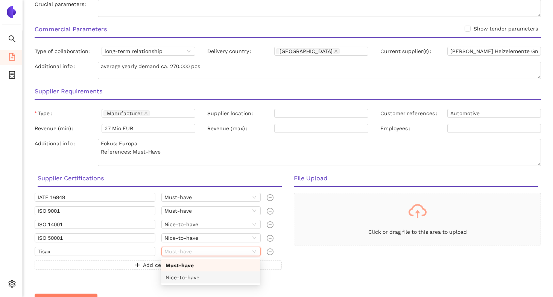
click at [223, 279] on div "Nice-to-have" at bounding box center [210, 277] width 90 height 8
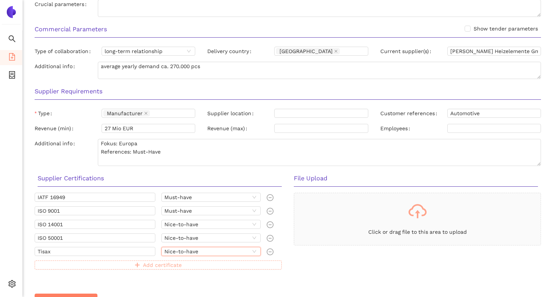
click at [198, 265] on button "Add certificate" at bounding box center [158, 264] width 247 height 9
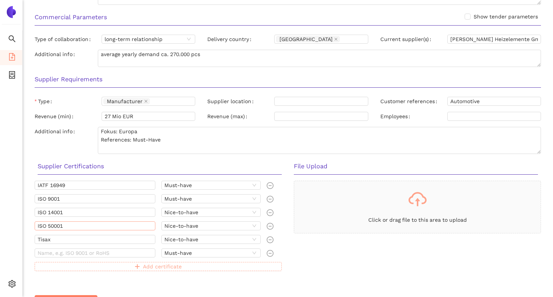
scroll to position [632, 0]
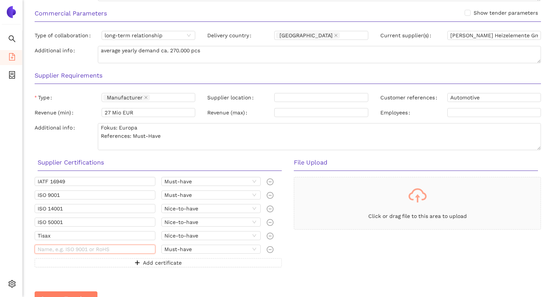
click at [129, 246] on input "text" at bounding box center [95, 248] width 121 height 9
paste input "PSCA"
click at [177, 248] on span "Must-have" at bounding box center [210, 249] width 93 height 8
type input "PSCA"
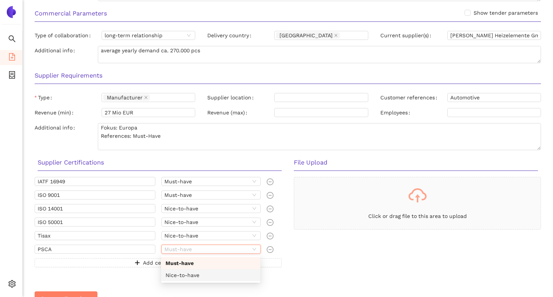
click at [178, 272] on div "Nice-to-have" at bounding box center [210, 275] width 90 height 8
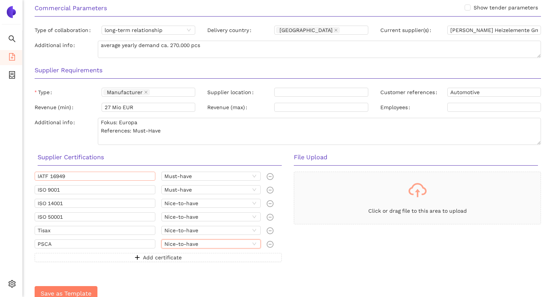
scroll to position [638, 0]
click at [149, 259] on span "Add certificate" at bounding box center [162, 257] width 39 height 8
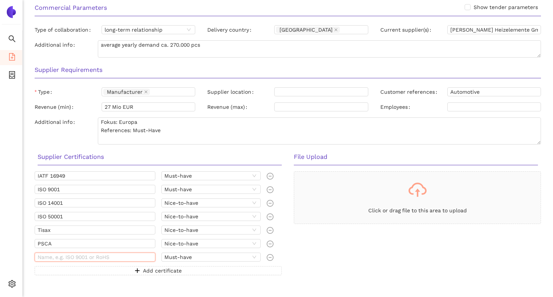
click at [124, 258] on input "text" at bounding box center [95, 256] width 121 height 9
click at [181, 253] on span "Must-have" at bounding box center [210, 257] width 93 height 8
type input "CQI"
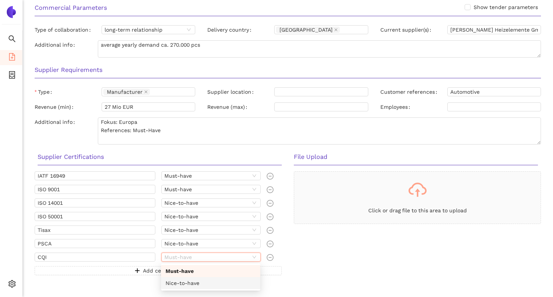
click at [179, 279] on div "Nice-to-have" at bounding box center [210, 283] width 90 height 8
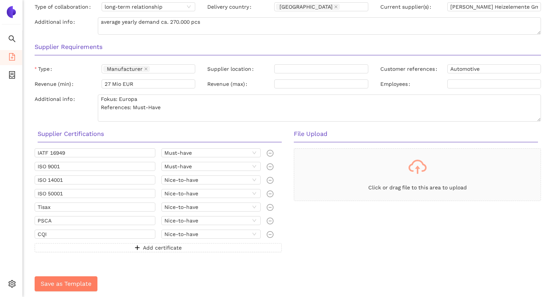
scroll to position [661, 0]
click at [191, 273] on div "Save as Template" at bounding box center [288, 283] width 506 height 27
click at [84, 278] on button "Save as Template" at bounding box center [66, 283] width 63 height 15
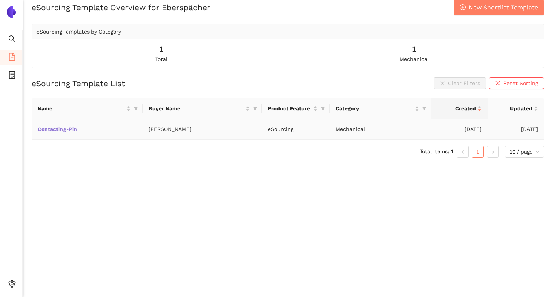
click at [0, 0] on link "Contacting-Pin" at bounding box center [0, 0] width 0 height 0
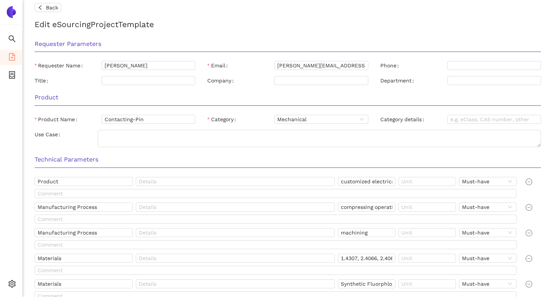
scroll to position [651, 0]
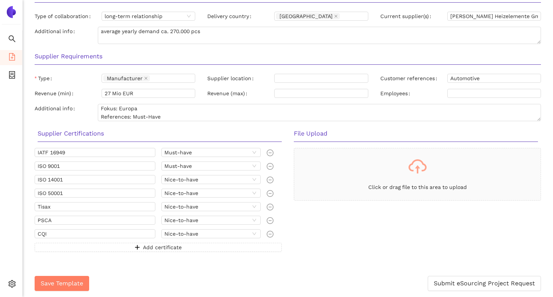
click at [333, 249] on div "Click or drag file to this area to upload" at bounding box center [417, 204] width 259 height 113
click at [369, 215] on div "Click or drag file to this area to upload" at bounding box center [417, 204] width 259 height 113
click at [355, 226] on div "Click or drag file to this area to upload" at bounding box center [417, 204] width 259 height 113
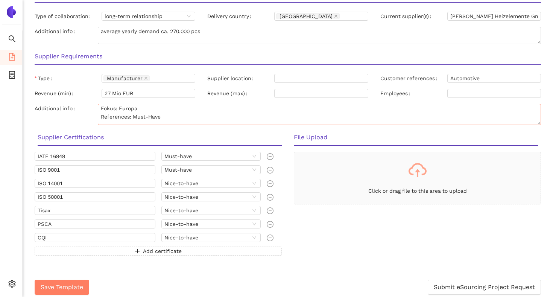
drag, startPoint x: 536, startPoint y: 119, endPoint x: 536, endPoint y: 123, distance: 4.1
click at [536, 123] on textarea "Fokus: Europa References: Must-Have" at bounding box center [319, 114] width 443 height 21
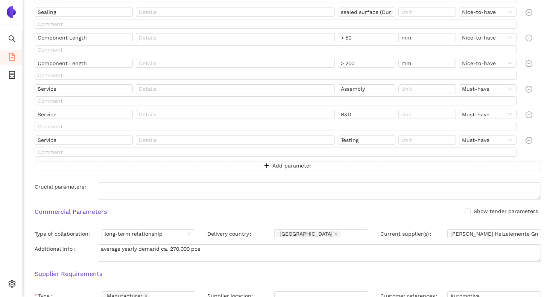
scroll to position [434, 0]
click at [309, 187] on textarea "Crucial parameters" at bounding box center [319, 190] width 443 height 17
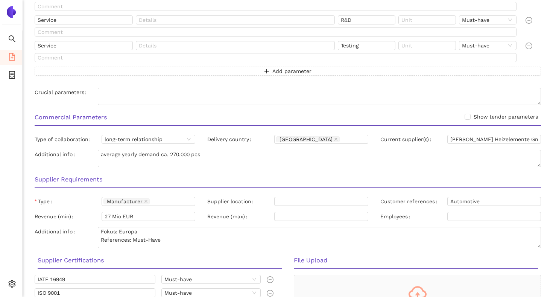
scroll to position [655, 0]
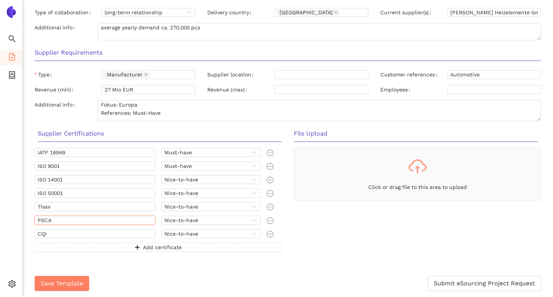
click at [63, 218] on input "PSCA" at bounding box center [95, 219] width 121 height 9
type input "PSCR"
click at [294, 215] on div "Click or drag file to this area to upload" at bounding box center [417, 204] width 259 height 113
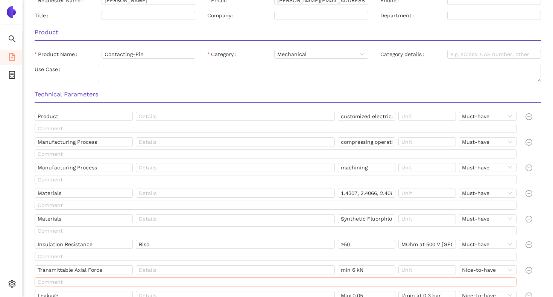
scroll to position [17, 0]
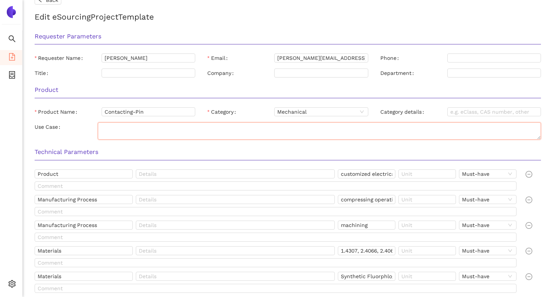
click at [152, 135] on textarea "Use Case" at bounding box center [319, 130] width 443 height 17
paste textarea "electrical contacting pin with insulation material for exhaust heater units (au…"
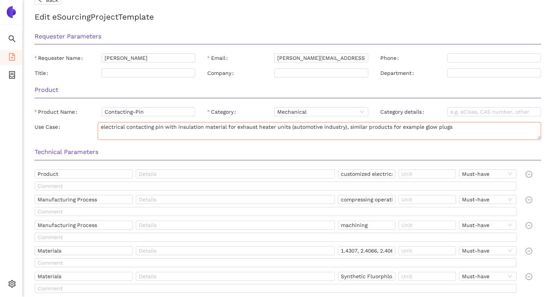
type textarea "electrical contacting pin with insulation material for exhaust heater units (au…"
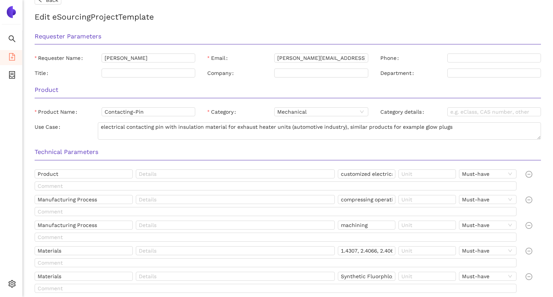
click at [426, 147] on div "Technical Parameters" at bounding box center [288, 155] width 518 height 24
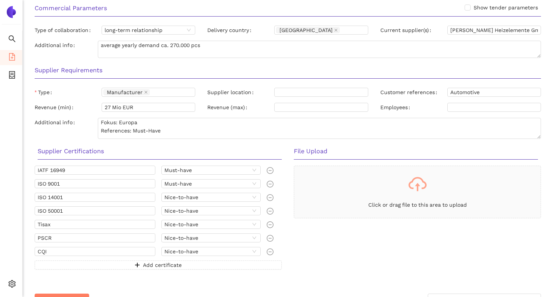
scroll to position [655, 0]
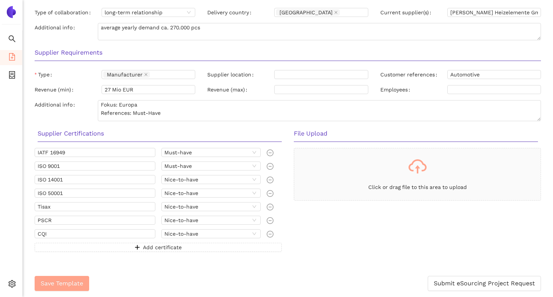
click at [63, 281] on span "Save Template" at bounding box center [62, 282] width 42 height 9
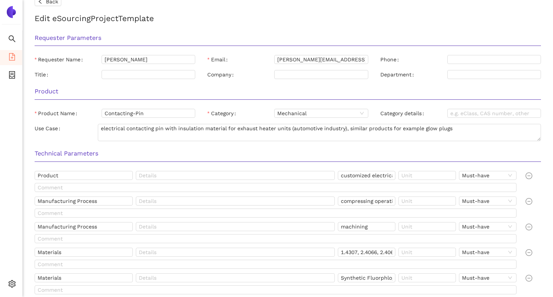
scroll to position [0, 0]
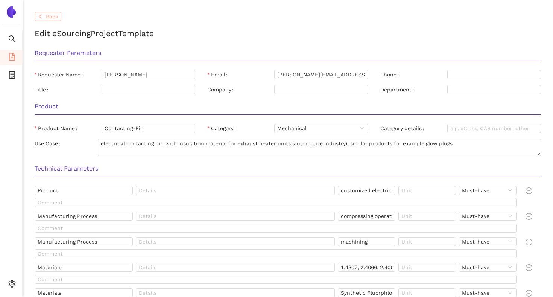
click at [51, 17] on span "Back" at bounding box center [52, 16] width 12 height 8
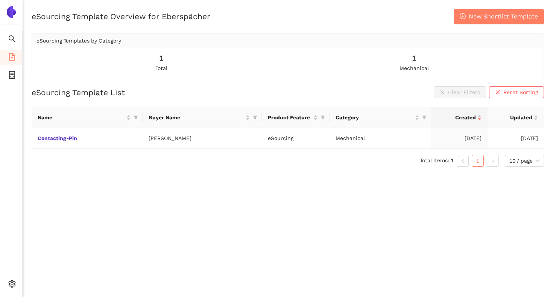
scroll to position [9, 0]
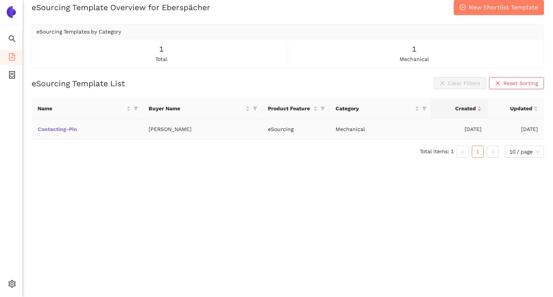
click at [0, 0] on link "Contacting-Pin" at bounding box center [0, 0] width 0 height 0
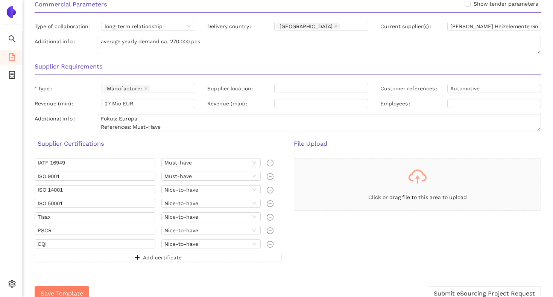
scroll to position [651, 0]
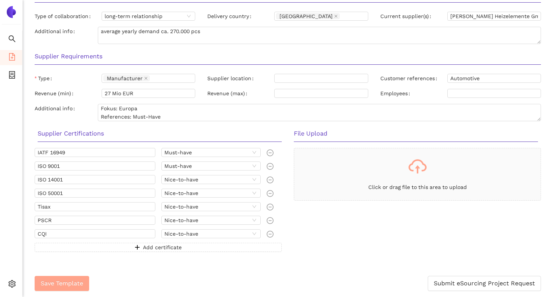
click at [69, 285] on span "Save Template" at bounding box center [62, 282] width 42 height 9
click at [62, 278] on span "Save Template" at bounding box center [62, 282] width 42 height 9
click at [77, 278] on button "Save Template" at bounding box center [62, 283] width 55 height 15
click at [65, 281] on span "Save Template" at bounding box center [62, 282] width 42 height 9
click at [108, 273] on div "Save Template Submit eSourcing Project Request" at bounding box center [288, 283] width 506 height 27
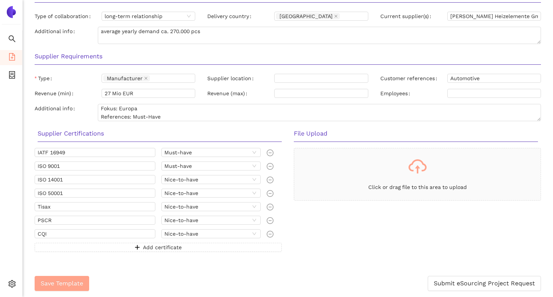
click at [80, 281] on span "Save Template" at bounding box center [62, 282] width 42 height 9
click at [73, 278] on button "Save Template" at bounding box center [62, 283] width 55 height 15
click at [80, 279] on span "Save Template" at bounding box center [62, 282] width 42 height 9
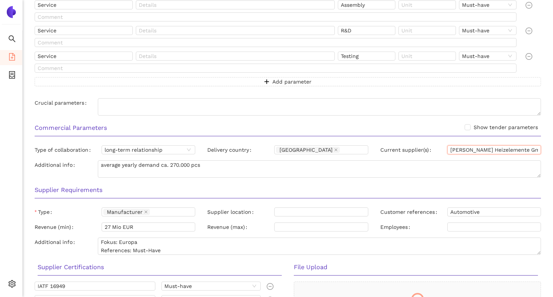
scroll to position [0, 34]
drag, startPoint x: 450, startPoint y: 149, endPoint x: 542, endPoint y: 150, distance: 91.4
click at [542, 150] on div "Current supplier(s) [PERSON_NAME] Heizelemente GmbH, Hidria d. o. o." at bounding box center [460, 151] width 173 height 12
click at [545, 140] on div "Commercial Parameters Show tender parameters" at bounding box center [288, 130] width 518 height 24
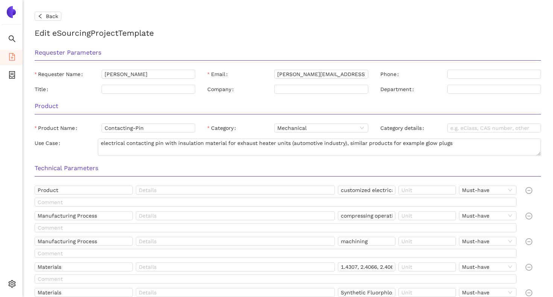
scroll to position [0, 0]
click at [303, 33] on h2 "Edit eSourcing Project Template" at bounding box center [288, 33] width 506 height 12
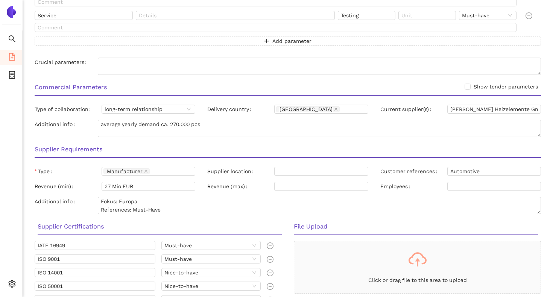
scroll to position [651, 0]
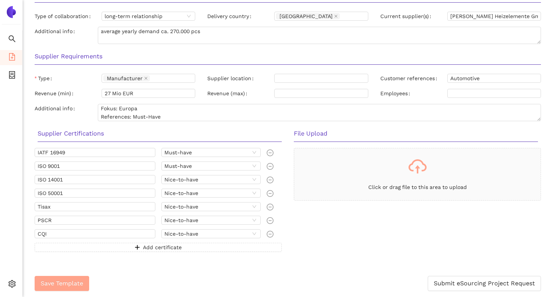
click at [71, 278] on button "Save Template" at bounding box center [62, 283] width 55 height 15
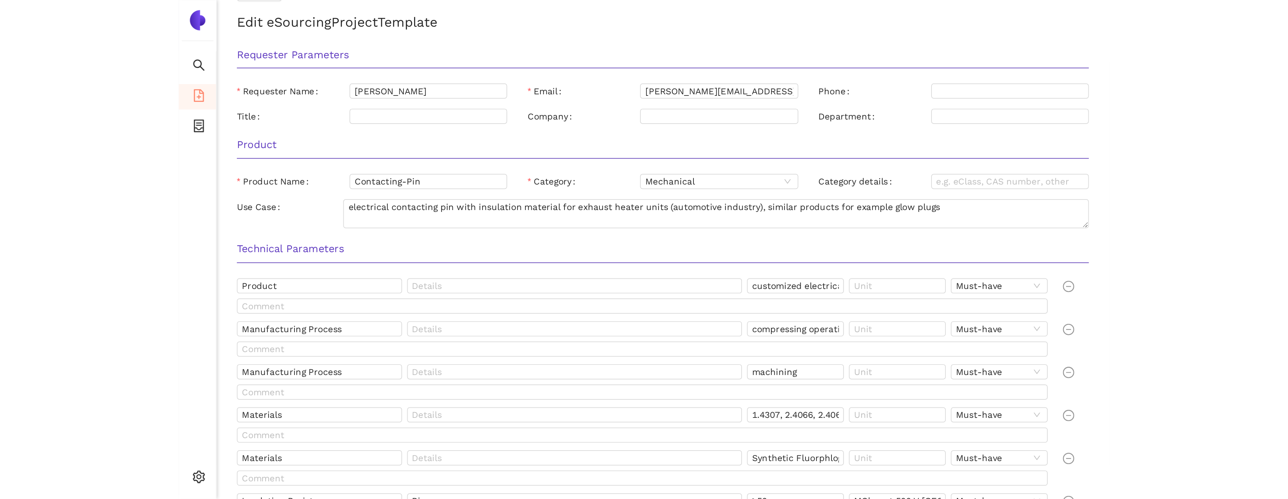
scroll to position [0, 0]
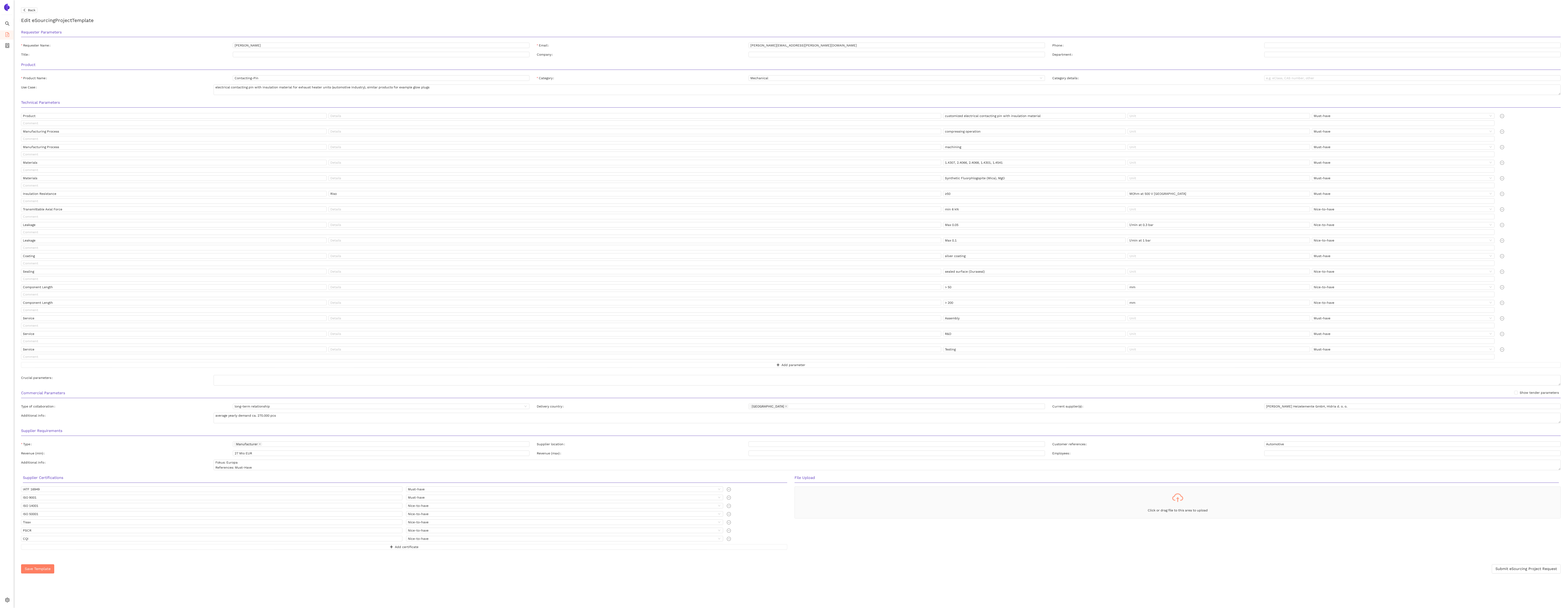
click at [336, 12] on div "Back" at bounding box center [791, 10] width 1539 height 5
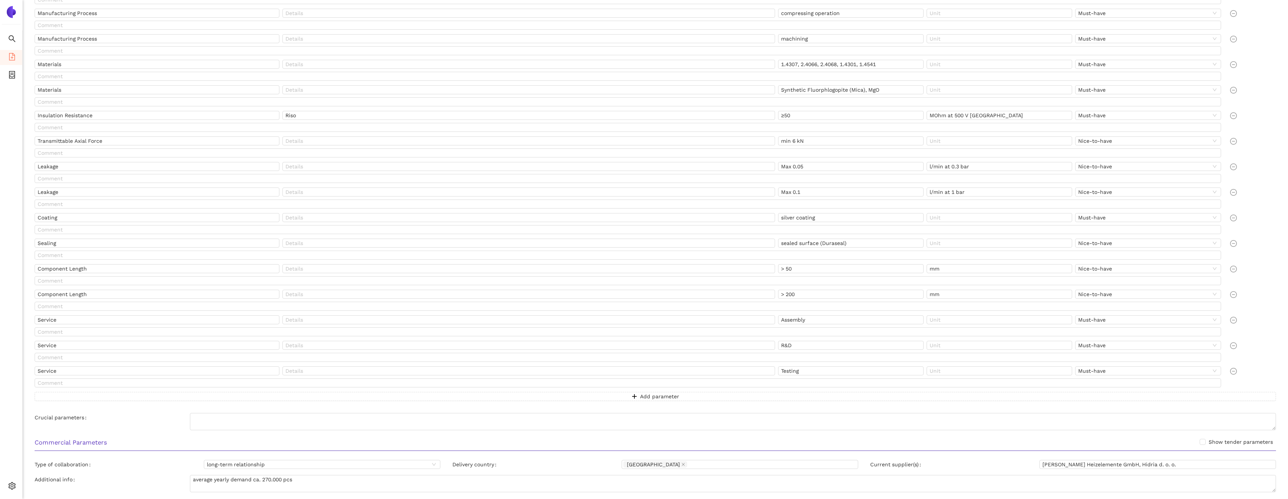
scroll to position [449, 0]
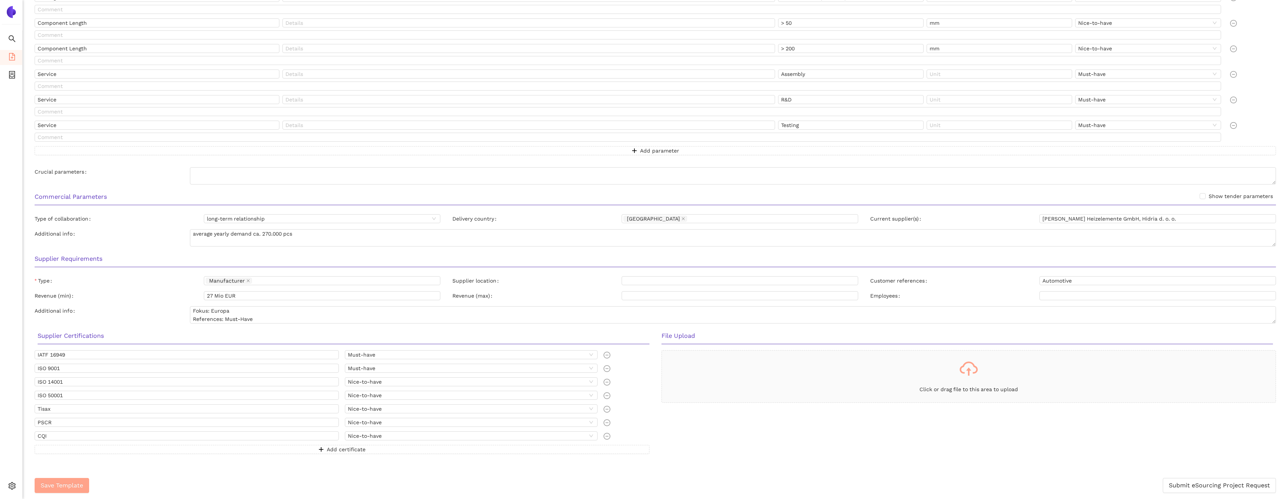
click at [85, 296] on button "Save Template" at bounding box center [62, 485] width 55 height 15
click at [33, 296] on icon "logout" at bounding box center [31, 486] width 5 height 5
